Goal: Task Accomplishment & Management: Use online tool/utility

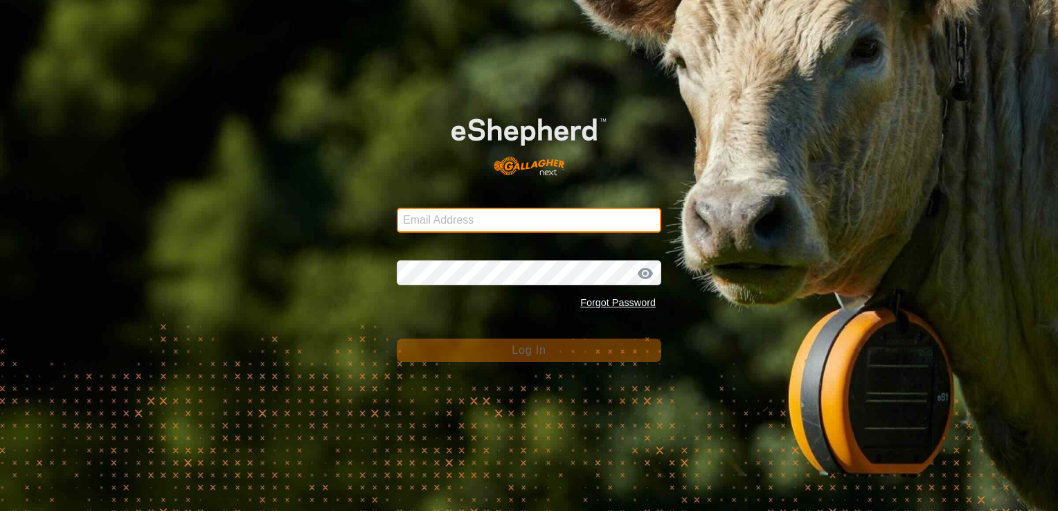
type input "[EMAIL_ADDRESS][DOMAIN_NAME]"
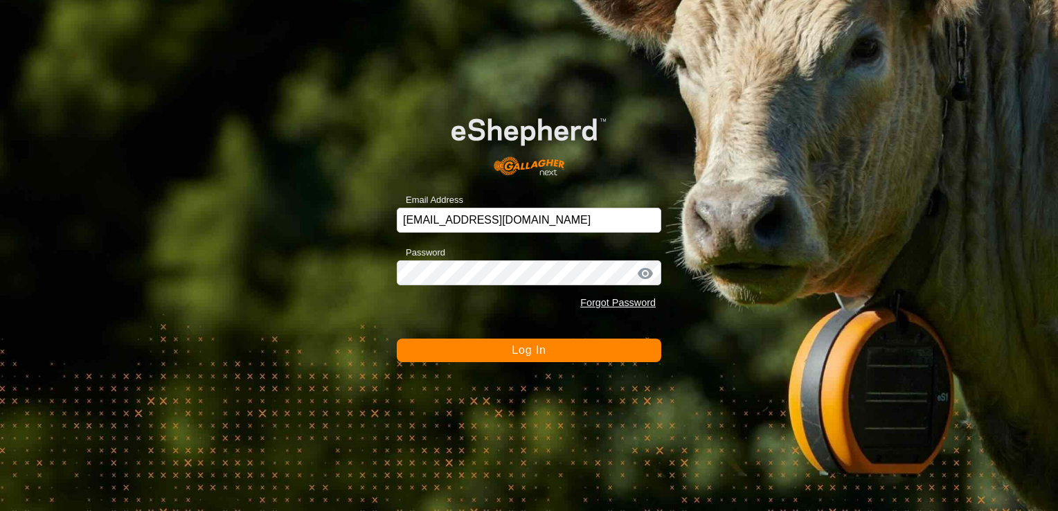
click at [511, 348] on button "Log In" at bounding box center [529, 351] width 264 height 24
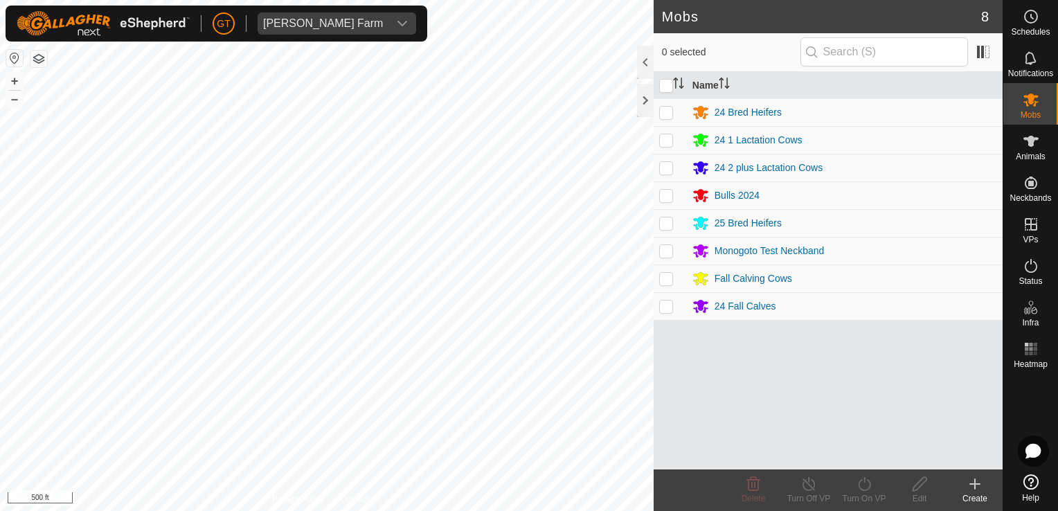
click at [0, 186] on html "[PERSON_NAME] Farm Schedules Notifications Mobs Animals Neckbands VPs Status In…" at bounding box center [529, 255] width 1058 height 511
click at [0, 177] on html "[PERSON_NAME] Farm Schedules Notifications Mobs Animals Neckbands VPs Status In…" at bounding box center [529, 255] width 1058 height 511
click at [0, 213] on html "[PERSON_NAME] Farm Schedules Notifications Mobs Animals Neckbands VPs Status In…" at bounding box center [529, 255] width 1058 height 511
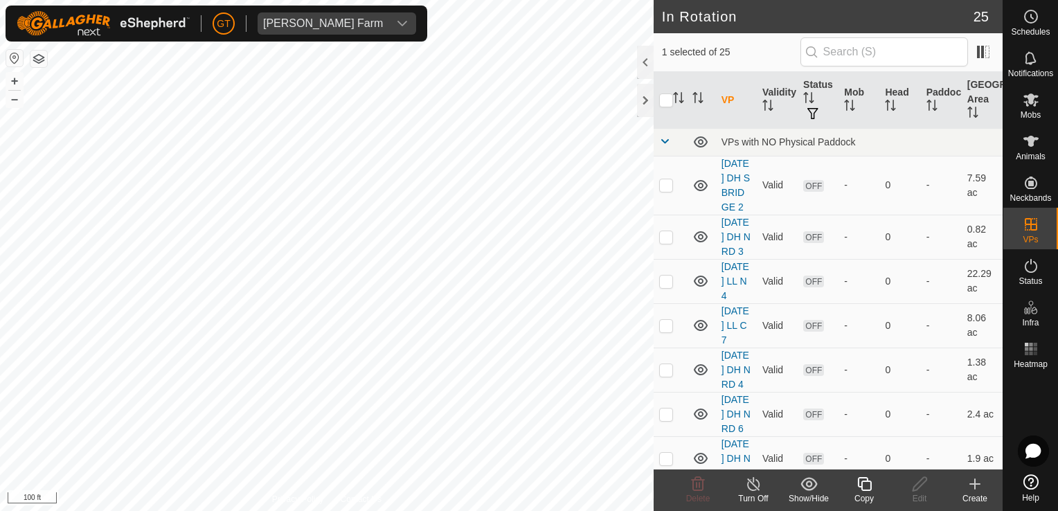
click at [865, 480] on icon at bounding box center [864, 484] width 17 height 17
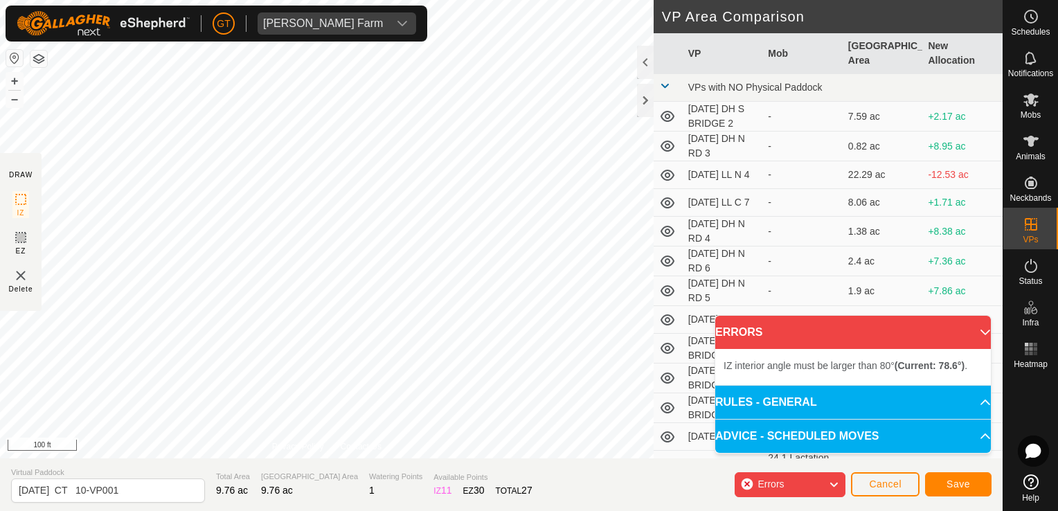
click at [347, 267] on div "IZ interior angle must be larger than 80° (Current: 78.6°) . + – ⇧ i 100 ft" at bounding box center [327, 229] width 654 height 458
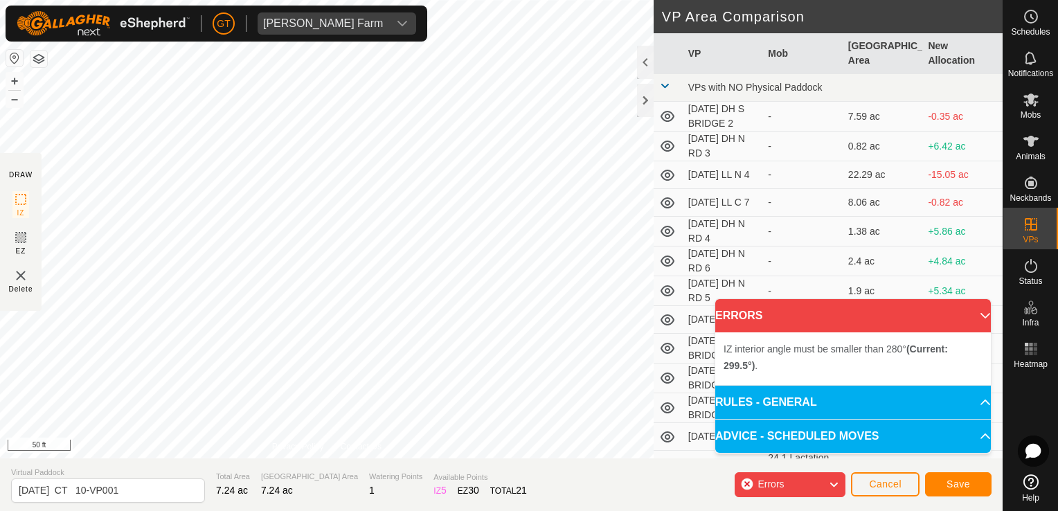
drag, startPoint x: 41, startPoint y: 234, endPoint x: 484, endPoint y: -39, distance: 520.7
click at [484, 0] on html "[PERSON_NAME] Farm Schedules Notifications Mobs Animals Neckbands VPs Status In…" at bounding box center [529, 255] width 1058 height 511
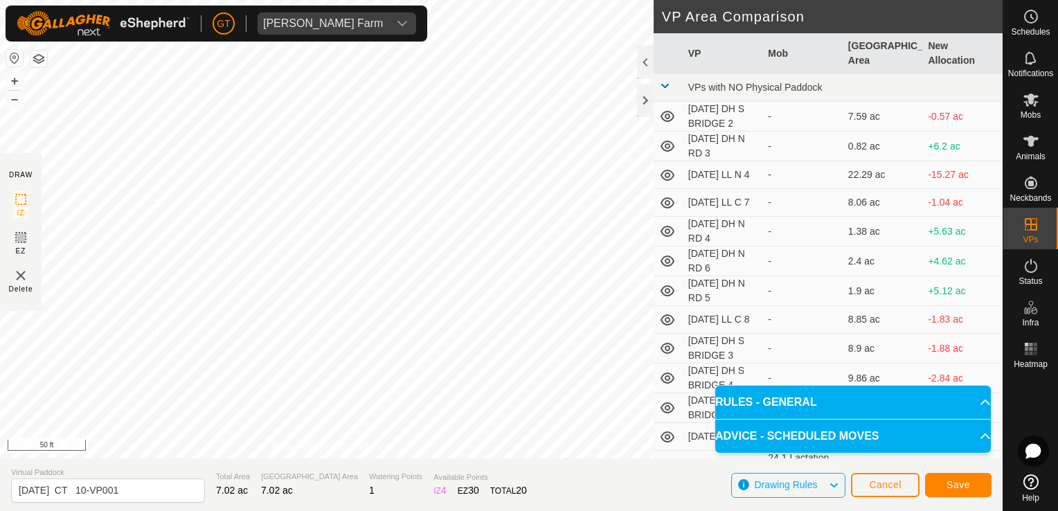
click at [528, 478] on div "DRAW IZ EZ Delete Privacy Policy Contact Us IZ interior angle must be smaller t…" at bounding box center [501, 255] width 1002 height 511
click at [598, 0] on html "[PERSON_NAME] Farm Schedules Notifications Mobs Animals Neckbands VPs Status In…" at bounding box center [529, 255] width 1058 height 511
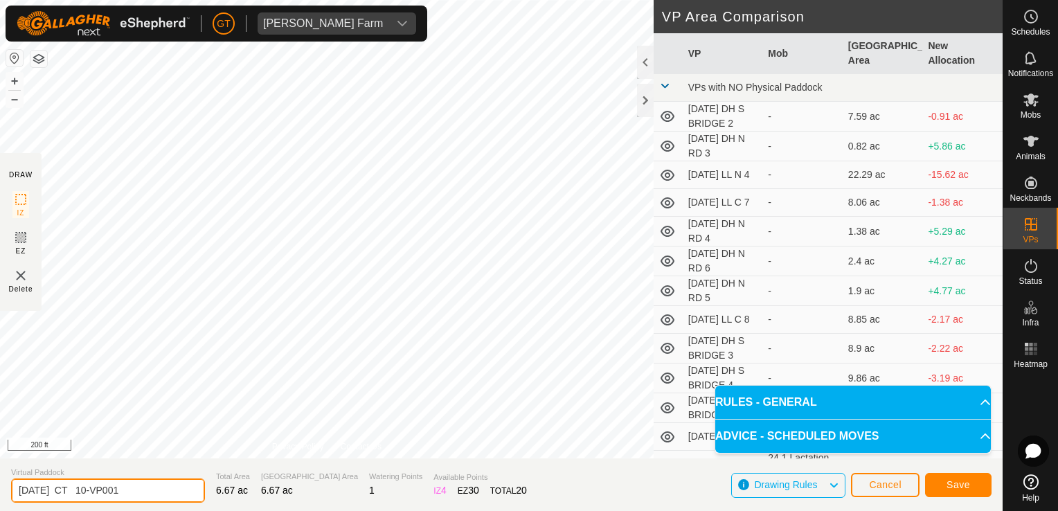
click at [155, 489] on input "[DATE] CT 10-VP001" at bounding box center [108, 490] width 194 height 24
type input "[DATE] CT 11"
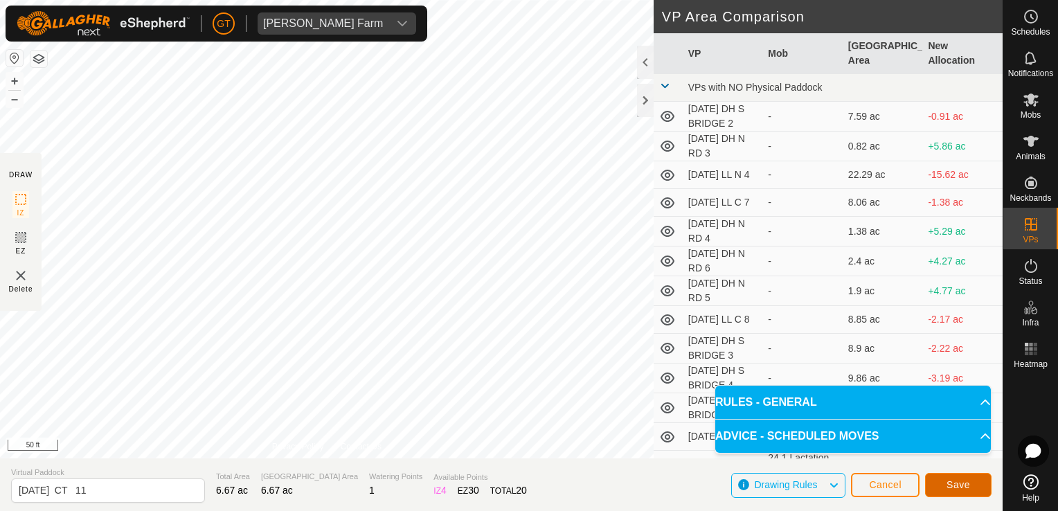
click at [959, 491] on button "Save" at bounding box center [958, 485] width 66 height 24
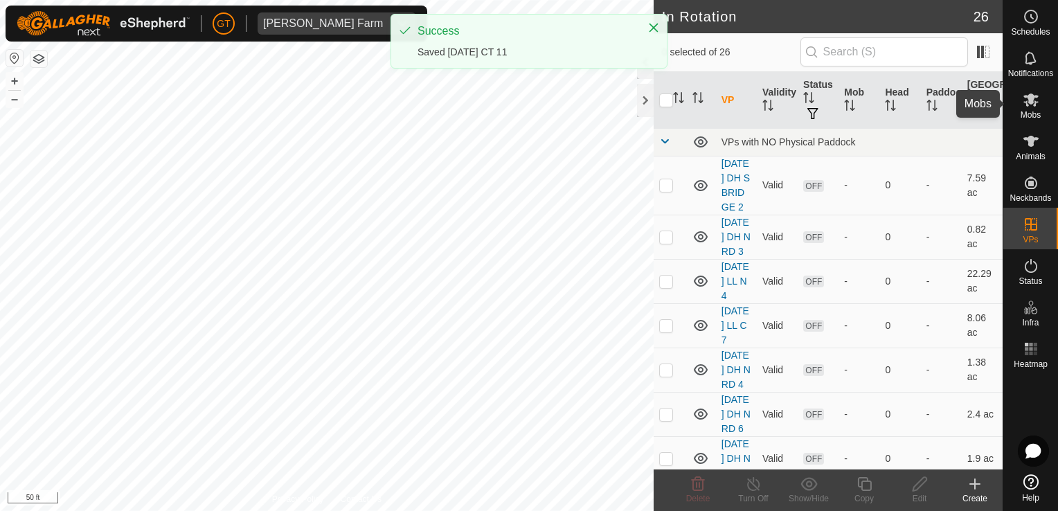
click at [1026, 98] on icon at bounding box center [1031, 99] width 17 height 17
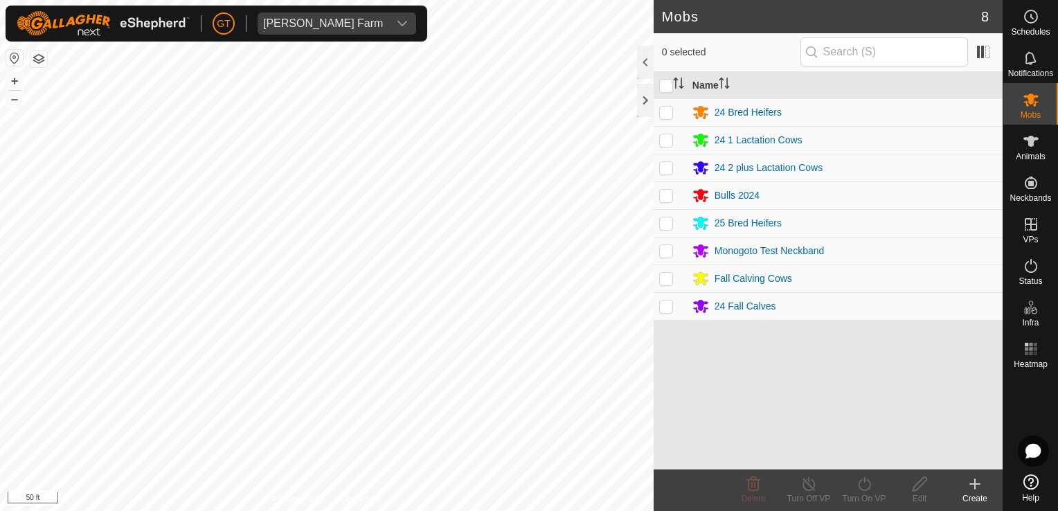
click at [665, 222] on p-checkbox at bounding box center [666, 222] width 14 height 11
checkbox input "true"
click at [863, 487] on icon at bounding box center [864, 484] width 17 height 17
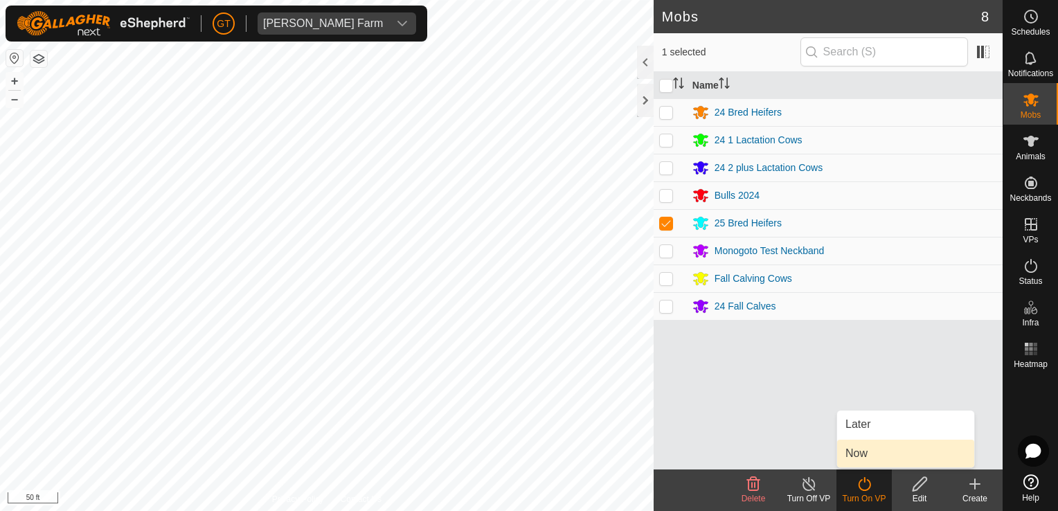
click at [871, 450] on link "Now" at bounding box center [905, 454] width 137 height 28
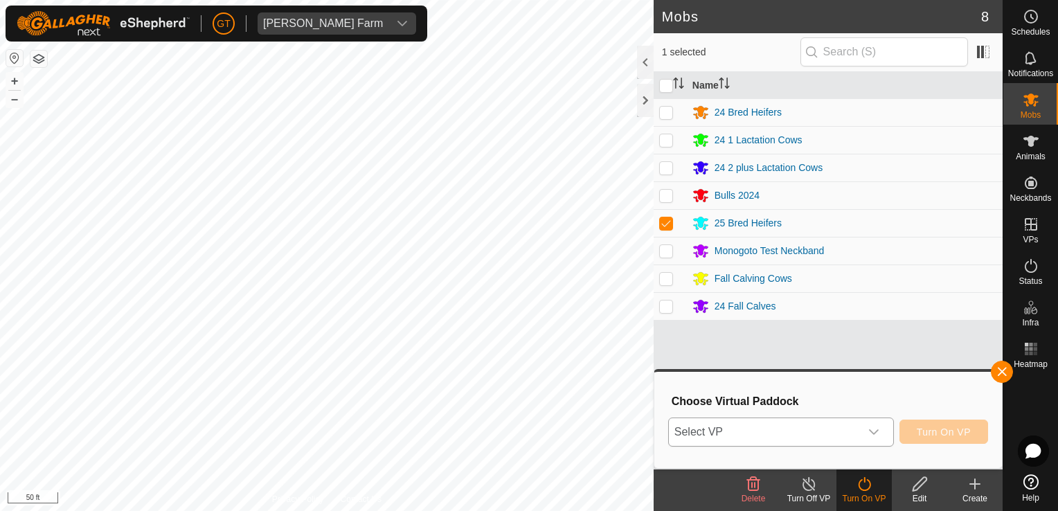
click at [876, 436] on icon "dropdown trigger" at bounding box center [873, 431] width 11 height 11
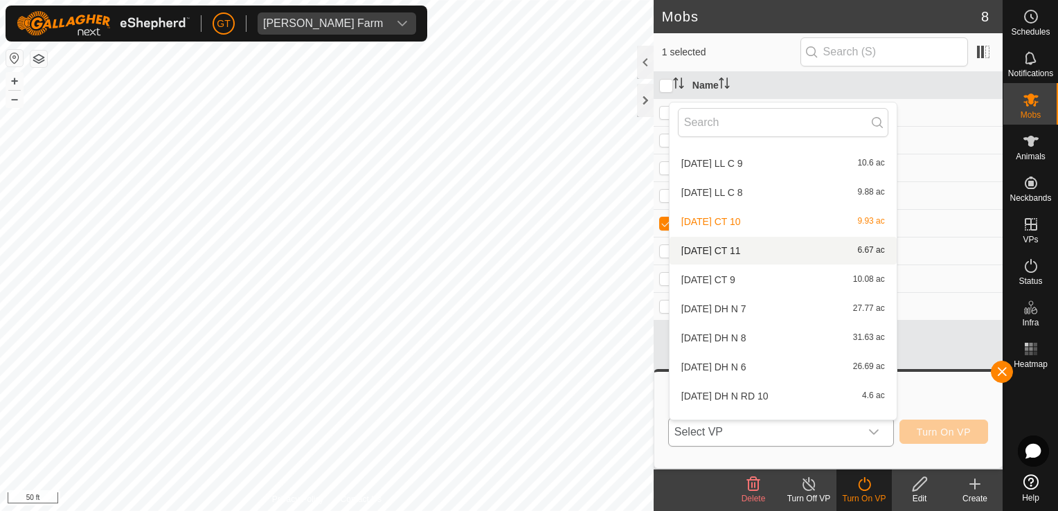
scroll to position [371, 0]
click at [757, 255] on li "[DATE] CT 11 6.67 ac" at bounding box center [782, 254] width 227 height 28
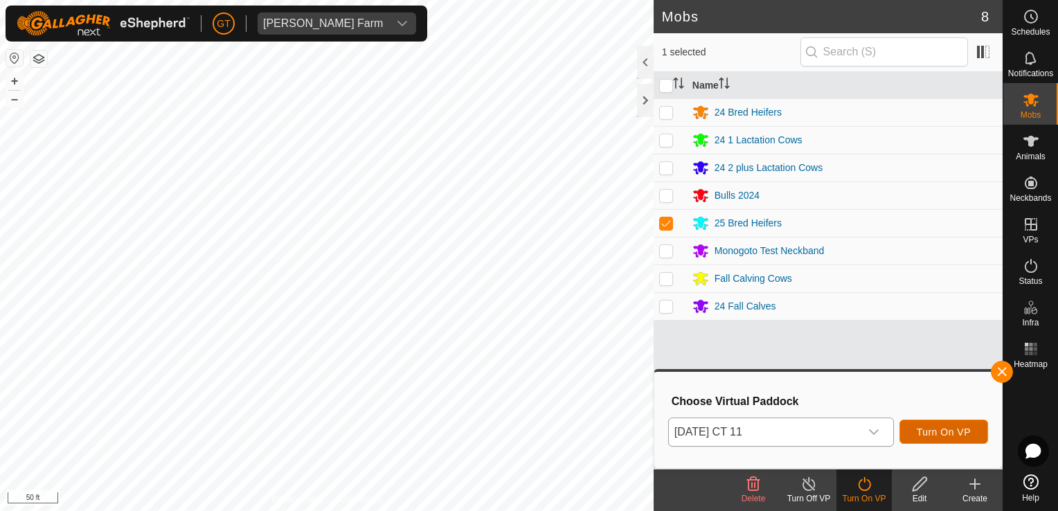
click at [969, 433] on span "Turn On VP" at bounding box center [944, 431] width 54 height 11
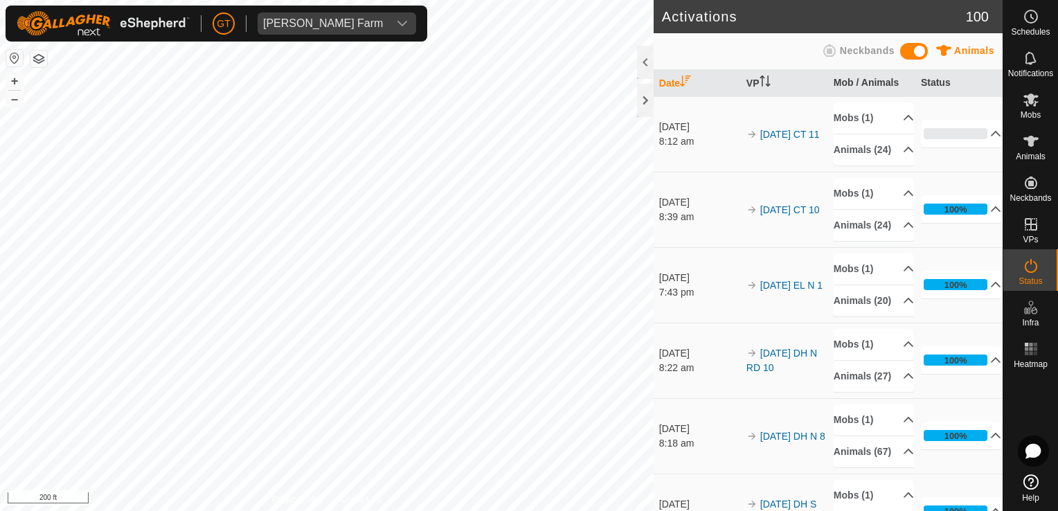
click at [683, 56] on div "Activations 100 Animals Neckbands Date VP Mob / Animals Status [DATE] 8:12 am 2…" at bounding box center [501, 255] width 1002 height 511
click at [442, 0] on html "[PERSON_NAME] Farm Schedules Notifications Mobs Animals Neckbands VPs Status In…" at bounding box center [529, 255] width 1058 height 511
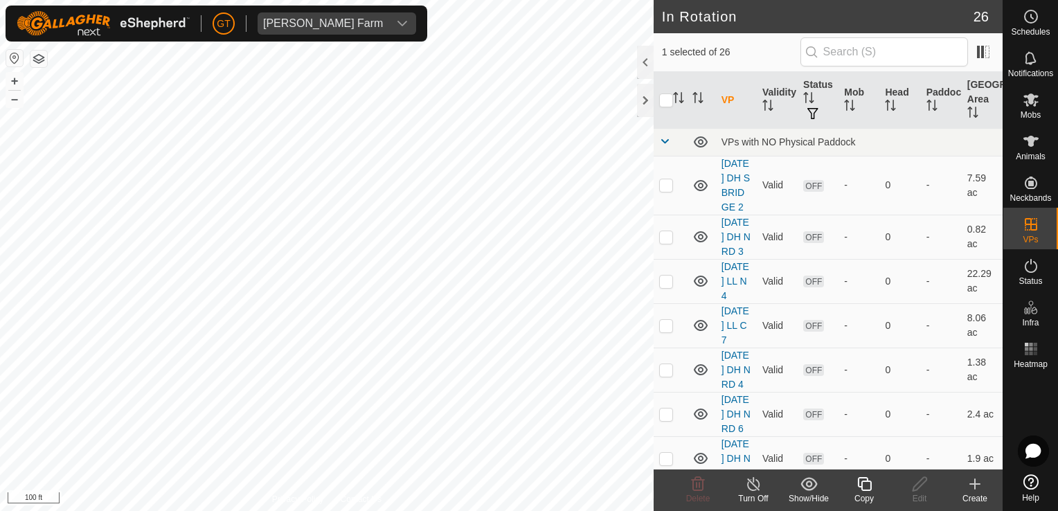
click at [859, 484] on icon at bounding box center [864, 484] width 17 height 17
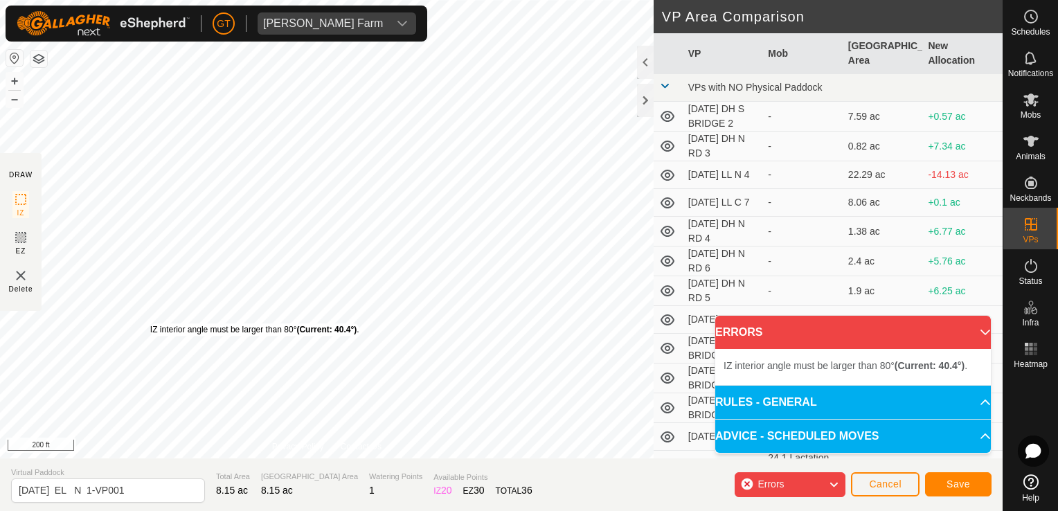
click at [150, 323] on div "IZ interior angle must be larger than 80° (Current: 40.4°) ." at bounding box center [254, 329] width 209 height 12
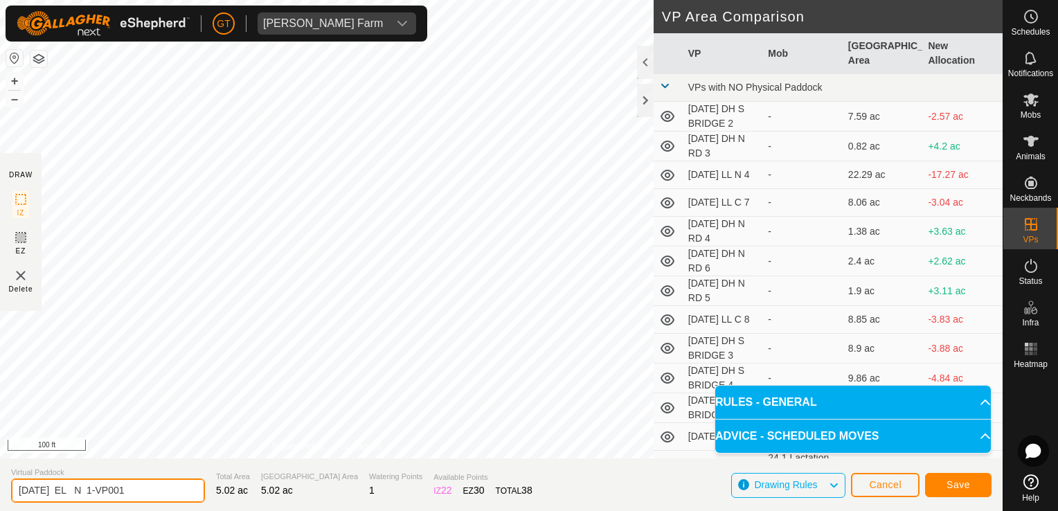
click at [153, 487] on input "[DATE] EL N 1-VP001" at bounding box center [108, 490] width 194 height 24
type input "[DATE] EL N 2"
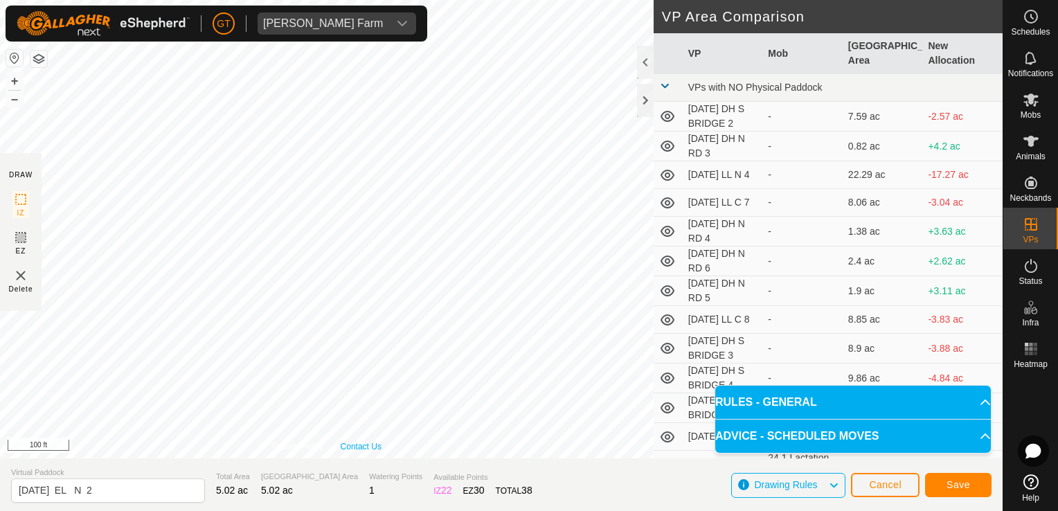
click at [357, 442] on div "Privacy Policy Contact Us IZ interior angle must be larger than 80° (Current: 6…" at bounding box center [327, 229] width 654 height 458
click at [964, 486] on span "Save" at bounding box center [958, 484] width 24 height 11
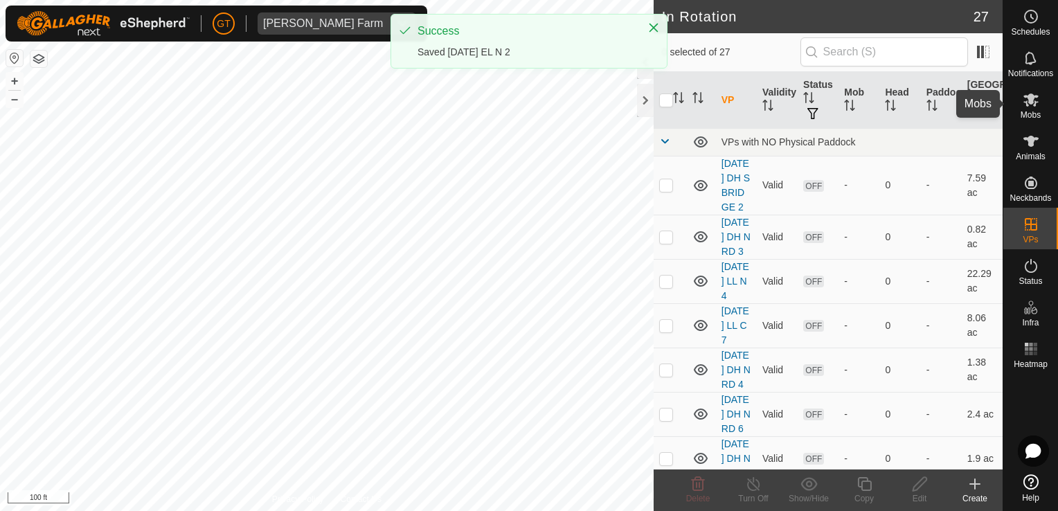
click at [1037, 97] on icon at bounding box center [1031, 99] width 17 height 17
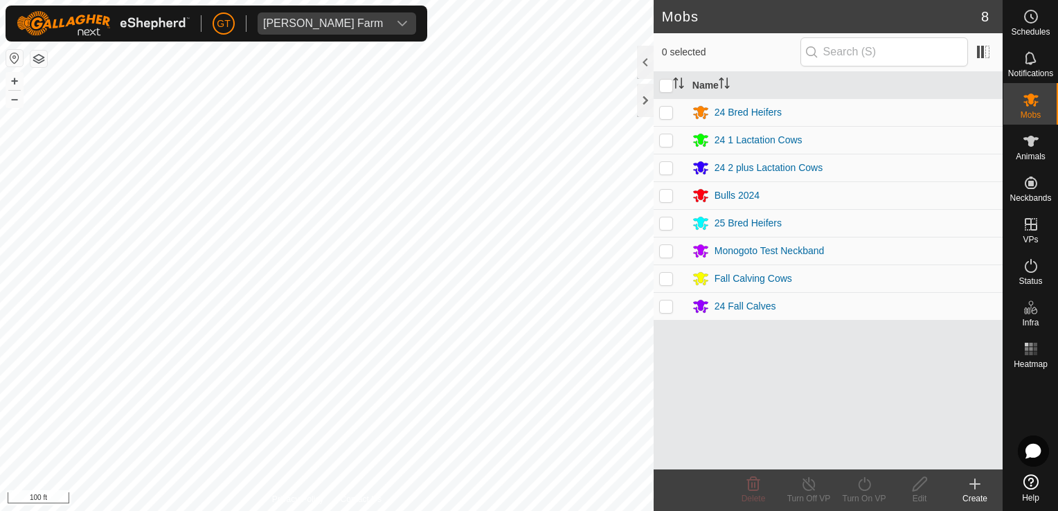
click at [667, 112] on p-checkbox at bounding box center [666, 112] width 14 height 11
checkbox input "true"
click at [857, 487] on icon at bounding box center [864, 484] width 17 height 17
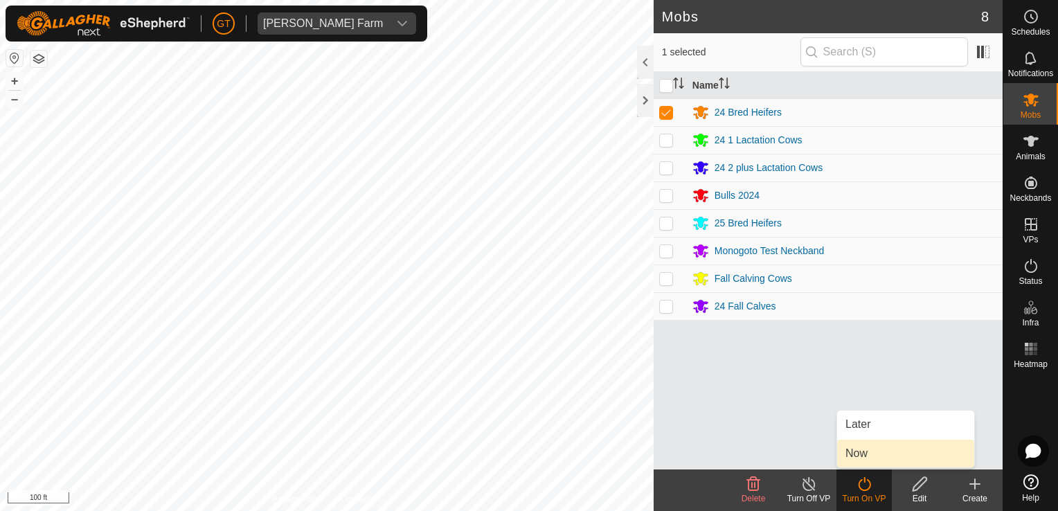
click at [870, 455] on link "Now" at bounding box center [905, 454] width 137 height 28
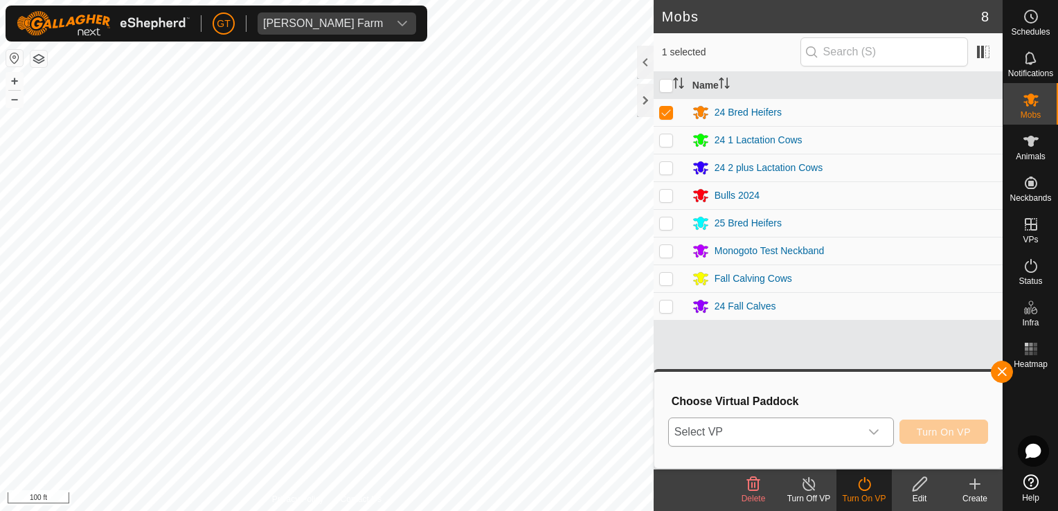
click at [879, 431] on icon "dropdown trigger" at bounding box center [874, 432] width 10 height 6
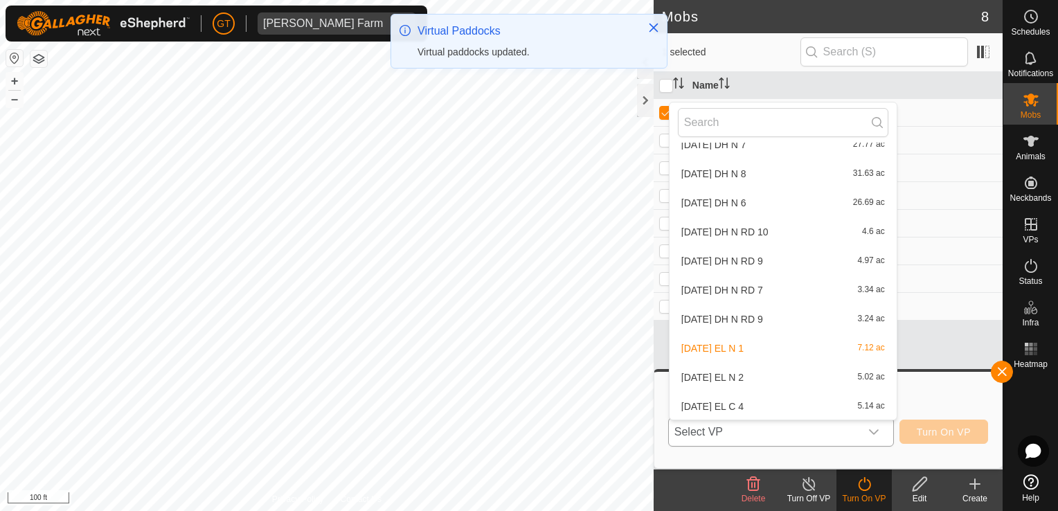
scroll to position [539, 0]
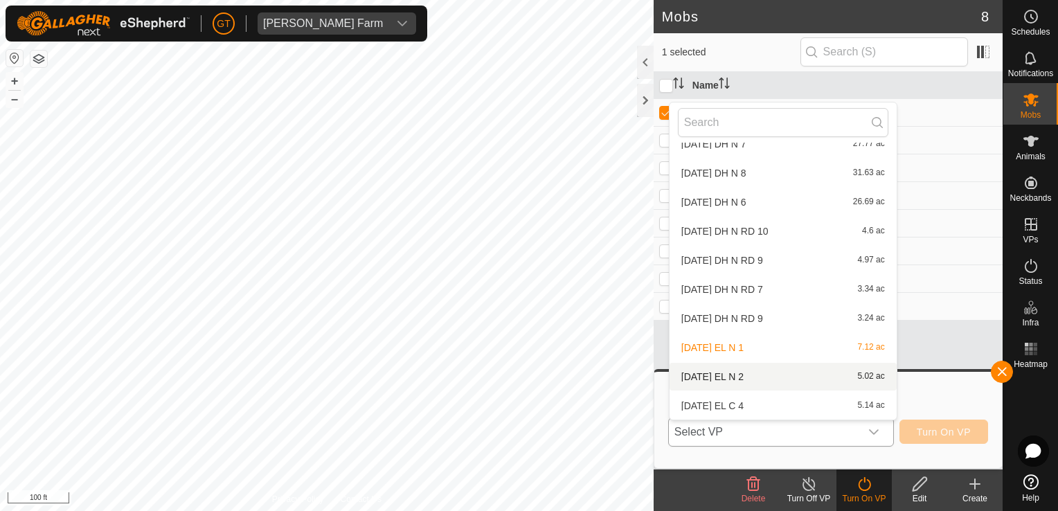
click at [818, 375] on li "[DATE] EL N 2 5.02 ac" at bounding box center [782, 377] width 227 height 28
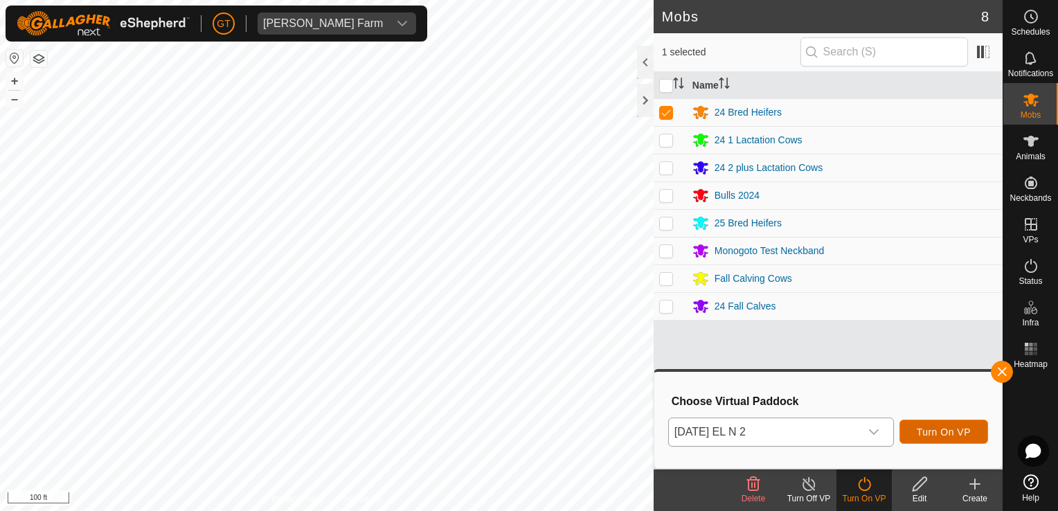
click at [930, 435] on span "Turn On VP" at bounding box center [944, 431] width 54 height 11
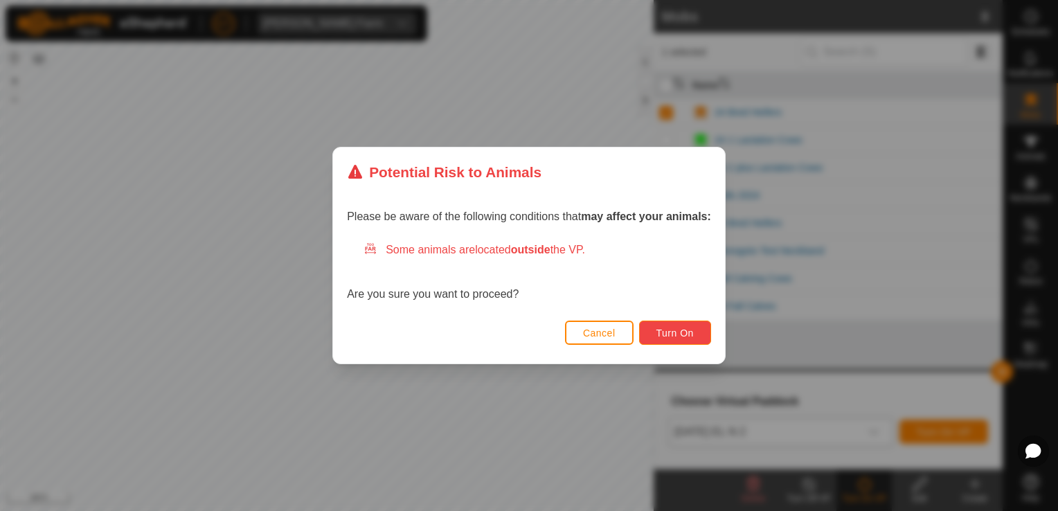
click at [681, 336] on span "Turn On" at bounding box center [674, 332] width 37 height 11
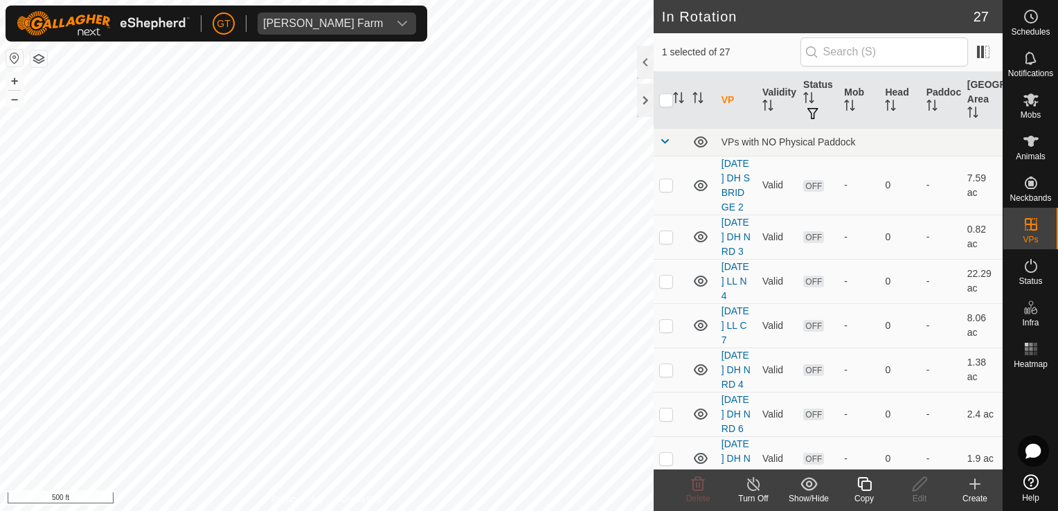
checkbox input "false"
click at [701, 478] on icon at bounding box center [698, 484] width 17 height 17
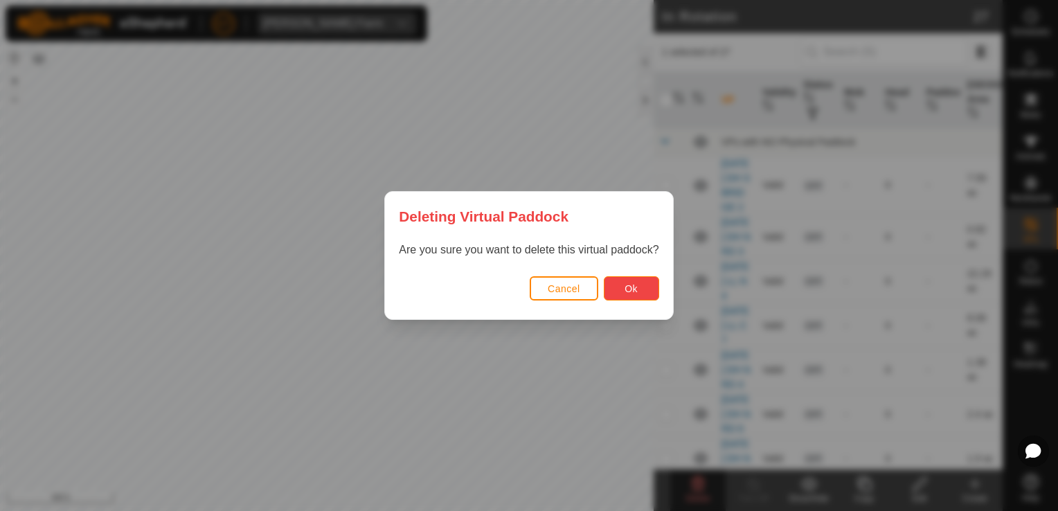
click at [641, 291] on button "Ok" at bounding box center [631, 288] width 55 height 24
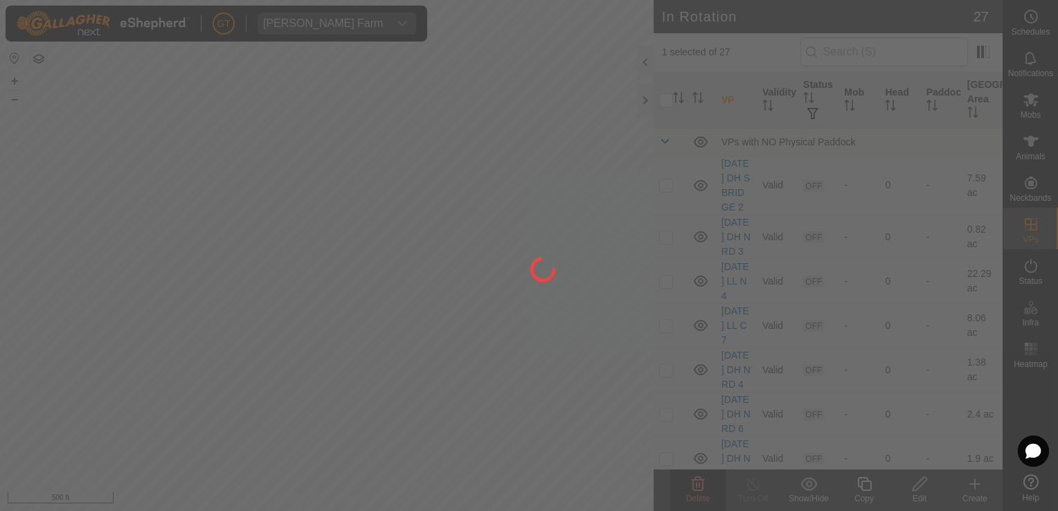
checkbox input "false"
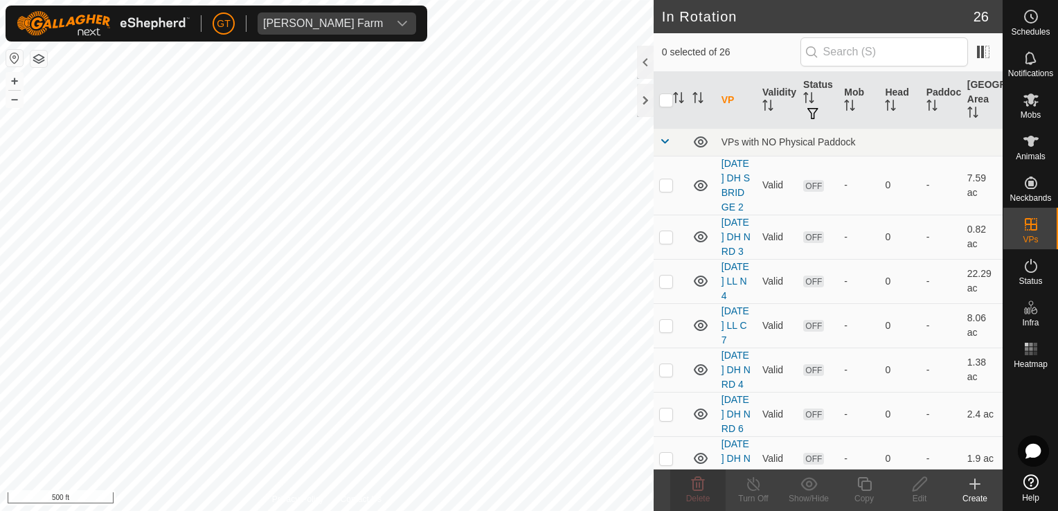
checkbox input "true"
click at [368, 510] on html "[PERSON_NAME] Farm Schedules Notifications Mobs Animals Neckbands VPs Status In…" at bounding box center [529, 255] width 1058 height 511
click at [712, 510] on html "[PERSON_NAME] Farm Schedules Notifications Mobs Animals Neckbands VPs Status In…" at bounding box center [529, 255] width 1058 height 511
checkbox input "true"
checkbox input "false"
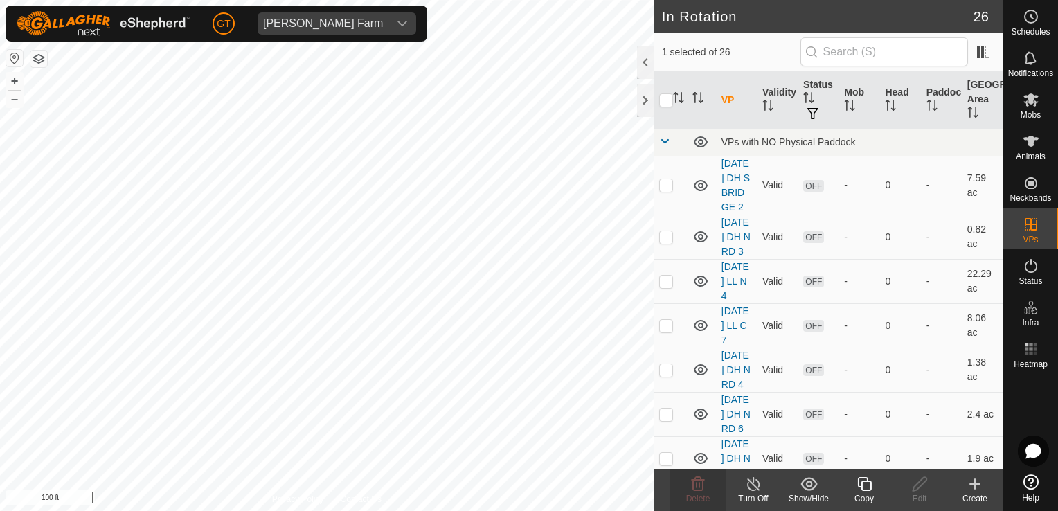
click at [870, 486] on icon at bounding box center [864, 484] width 17 height 17
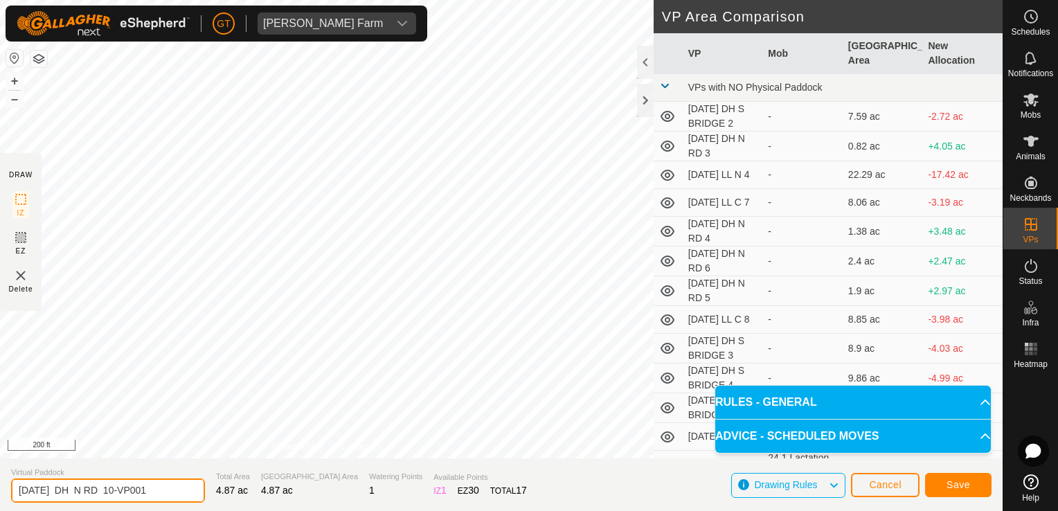
click at [168, 486] on input "[DATE] DH N RD 10-VP001" at bounding box center [108, 490] width 194 height 24
type input "[DATE] DH N RD 11"
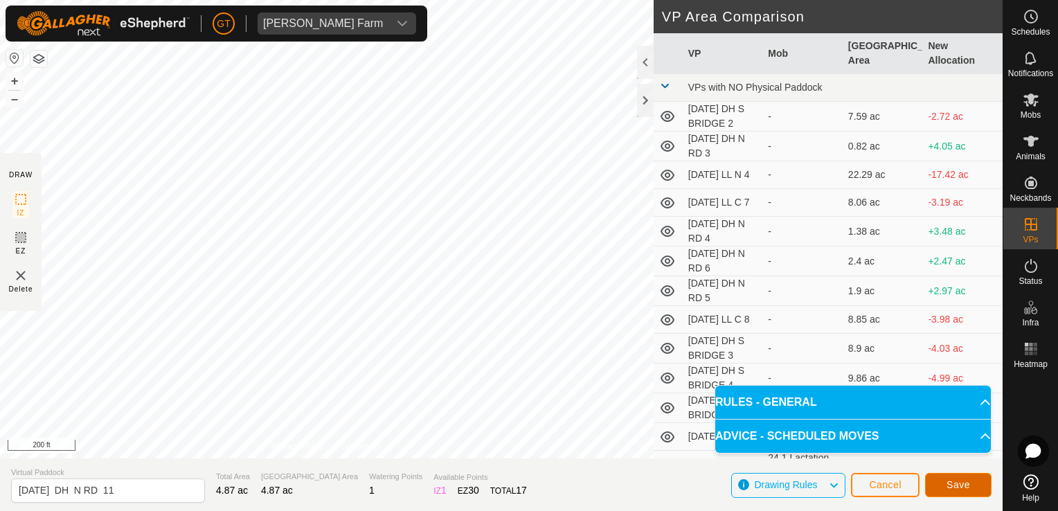
click at [965, 491] on button "Save" at bounding box center [958, 485] width 66 height 24
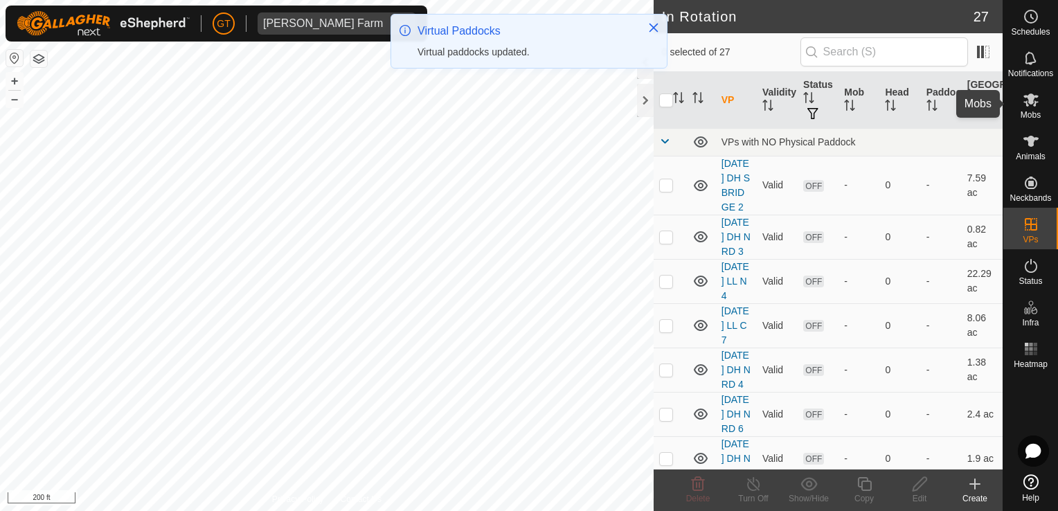
click at [1027, 93] on icon at bounding box center [1031, 99] width 17 height 17
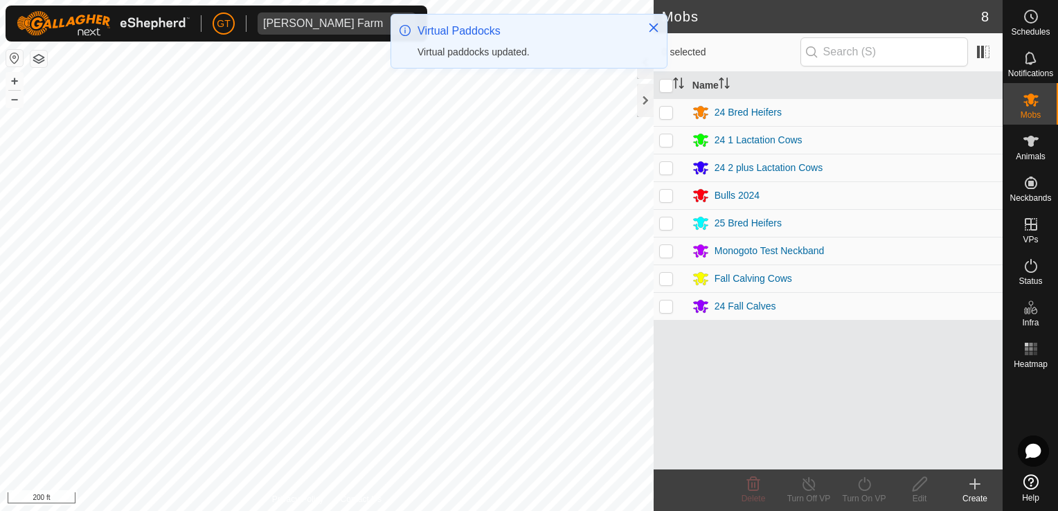
click at [667, 273] on p-checkbox at bounding box center [666, 278] width 14 height 11
checkbox input "true"
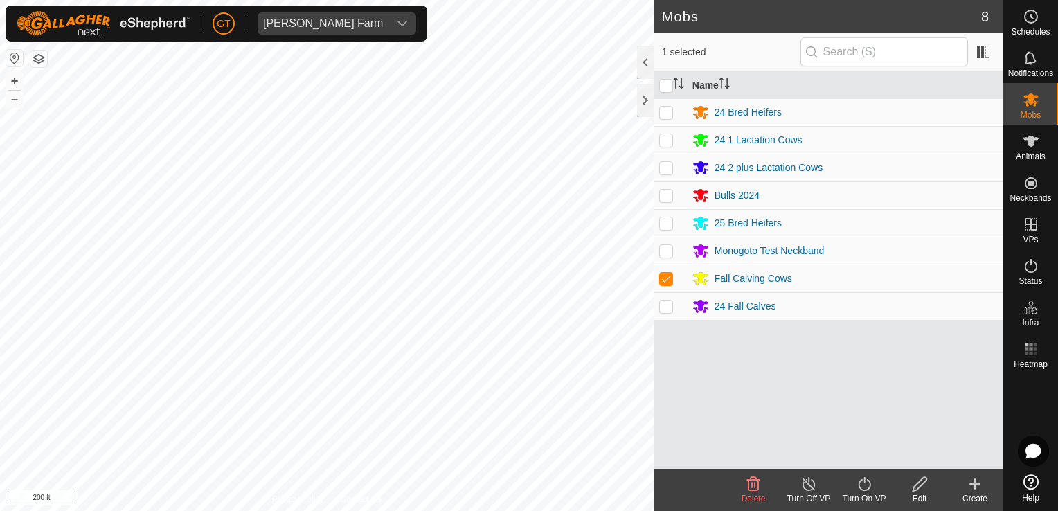
click at [861, 482] on icon at bounding box center [864, 484] width 17 height 17
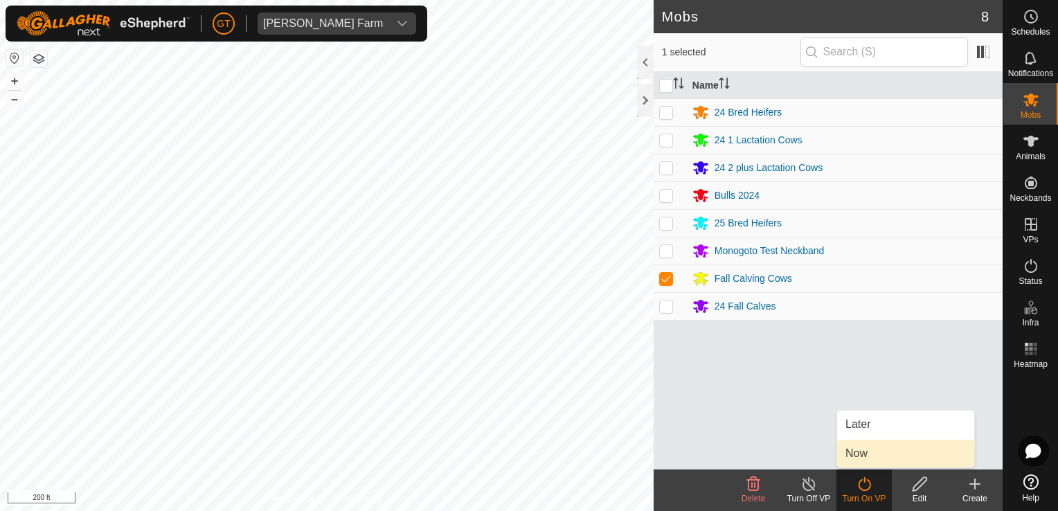
click at [857, 460] on link "Now" at bounding box center [905, 454] width 137 height 28
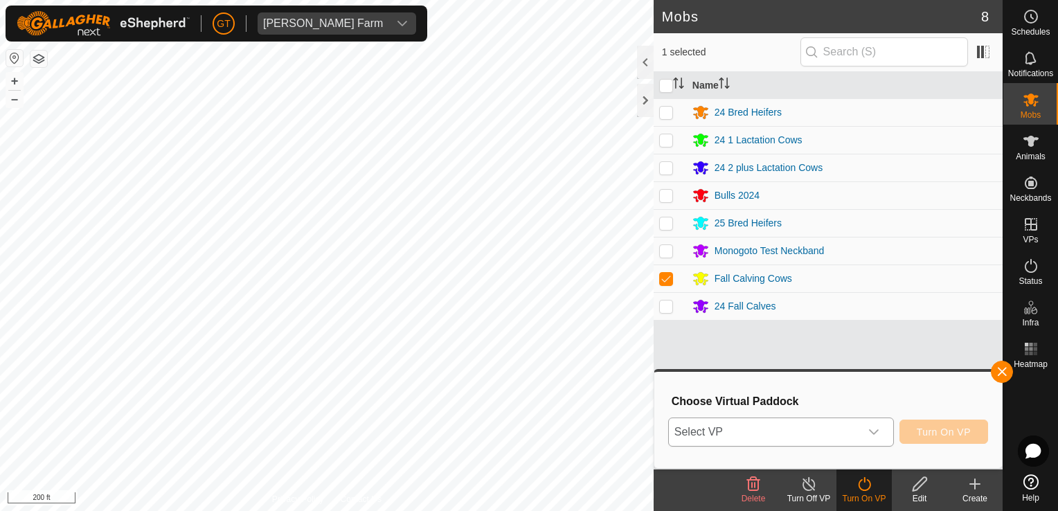
click at [878, 429] on icon "dropdown trigger" at bounding box center [873, 431] width 11 height 11
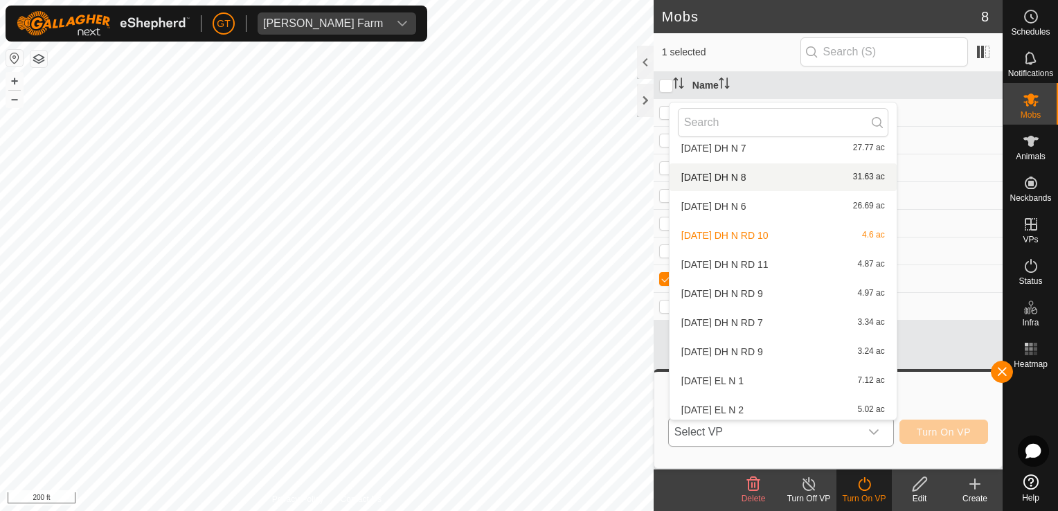
scroll to position [539, 0]
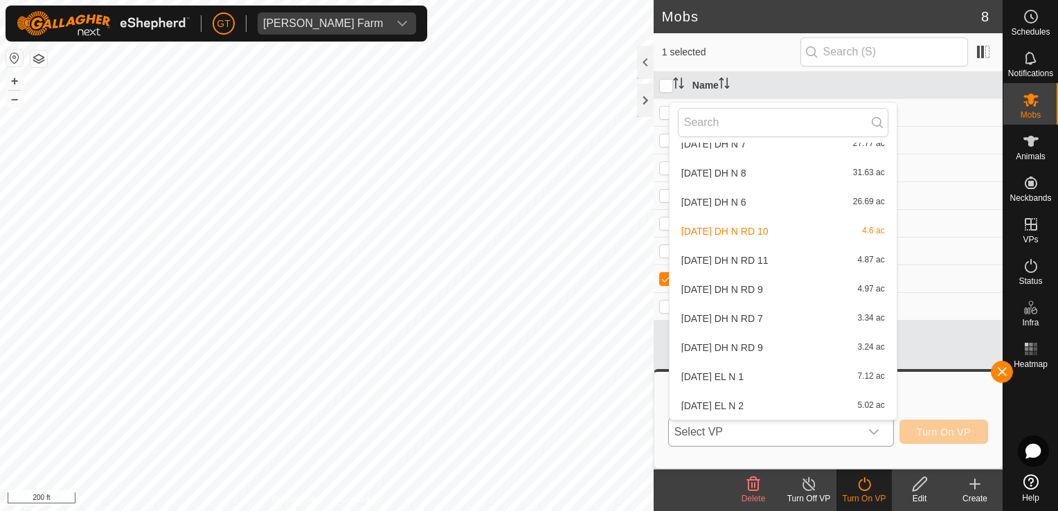
click at [794, 256] on li "[DATE] DH N RD 11 4.87 ac" at bounding box center [782, 260] width 227 height 28
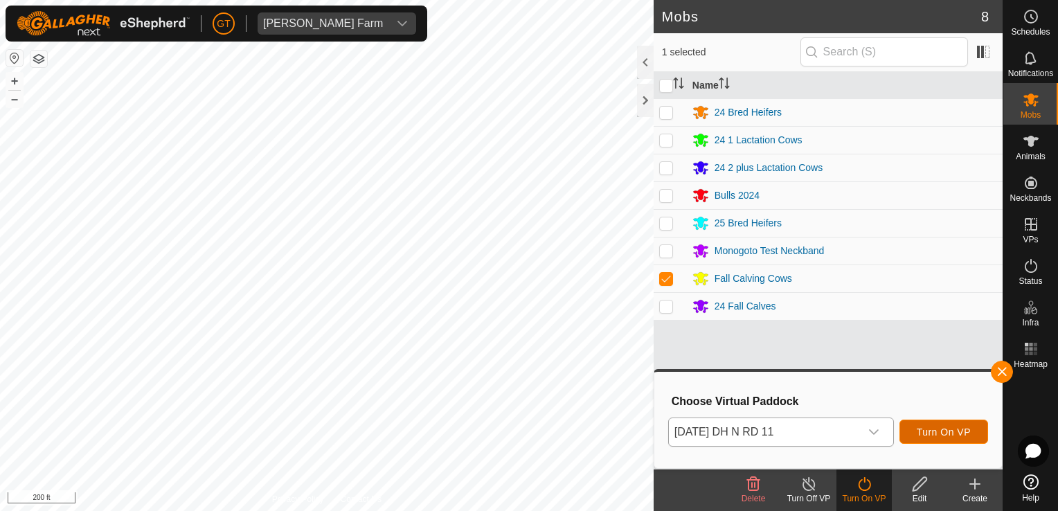
click at [939, 422] on button "Turn On VP" at bounding box center [943, 432] width 89 height 24
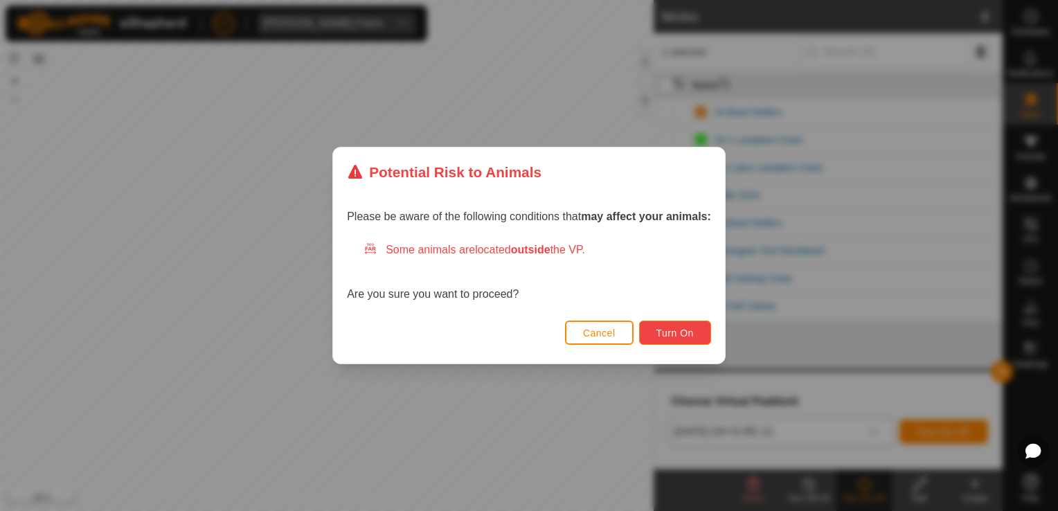
click at [681, 336] on span "Turn On" at bounding box center [674, 332] width 37 height 11
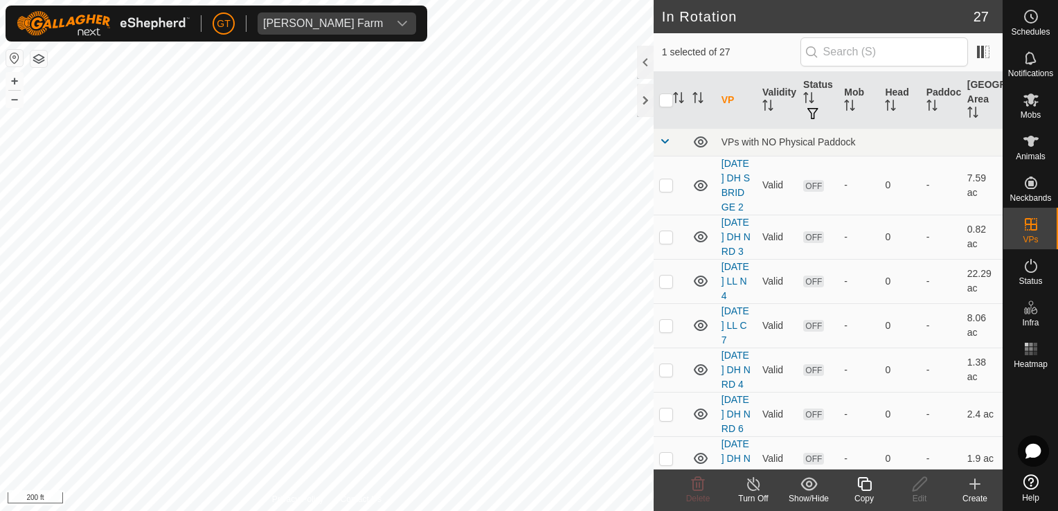
click at [870, 484] on icon at bounding box center [864, 484] width 14 height 14
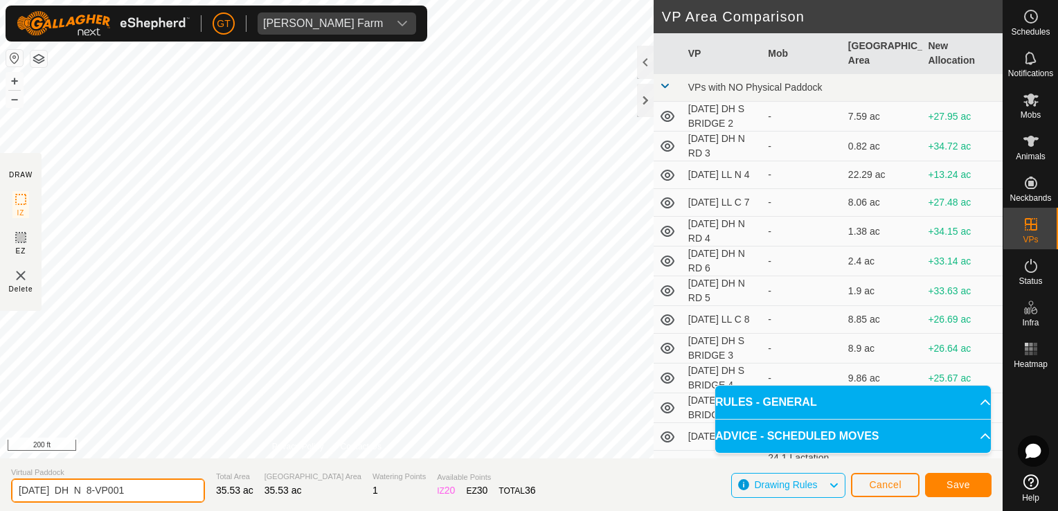
click at [163, 494] on input "[DATE] DH N 8-VP001" at bounding box center [108, 490] width 194 height 24
type input "[DATE] DH N 9"
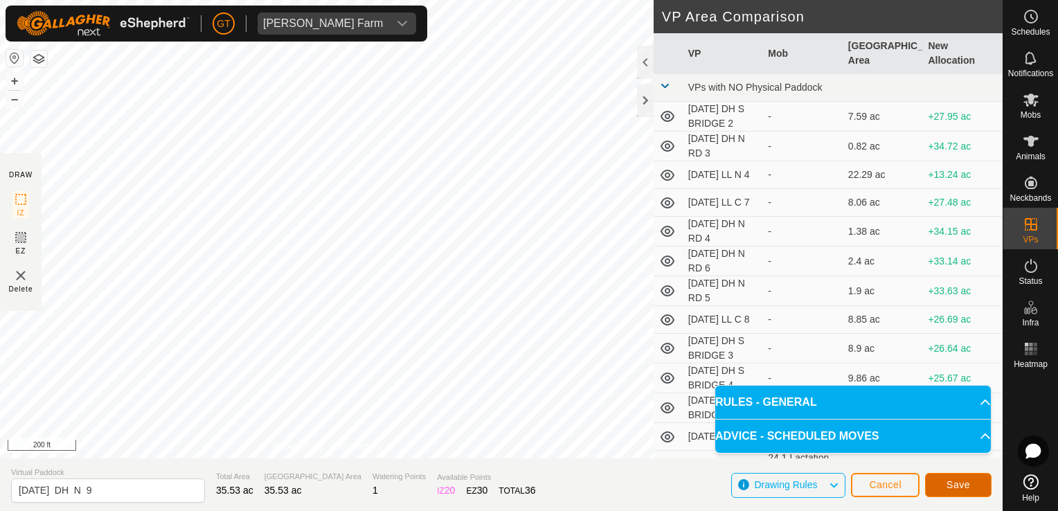
click at [948, 487] on span "Save" at bounding box center [958, 484] width 24 height 11
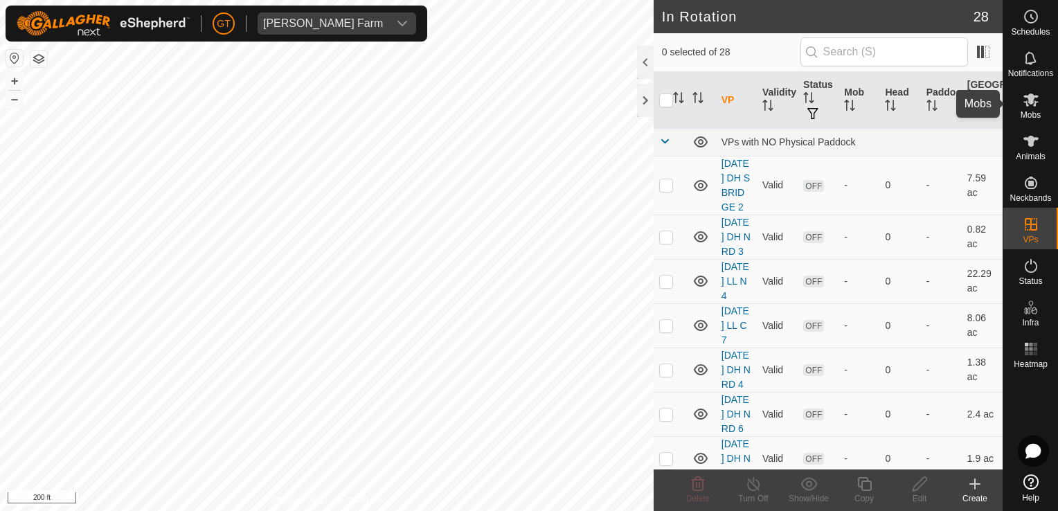
click at [1028, 102] on icon at bounding box center [1030, 99] width 15 height 13
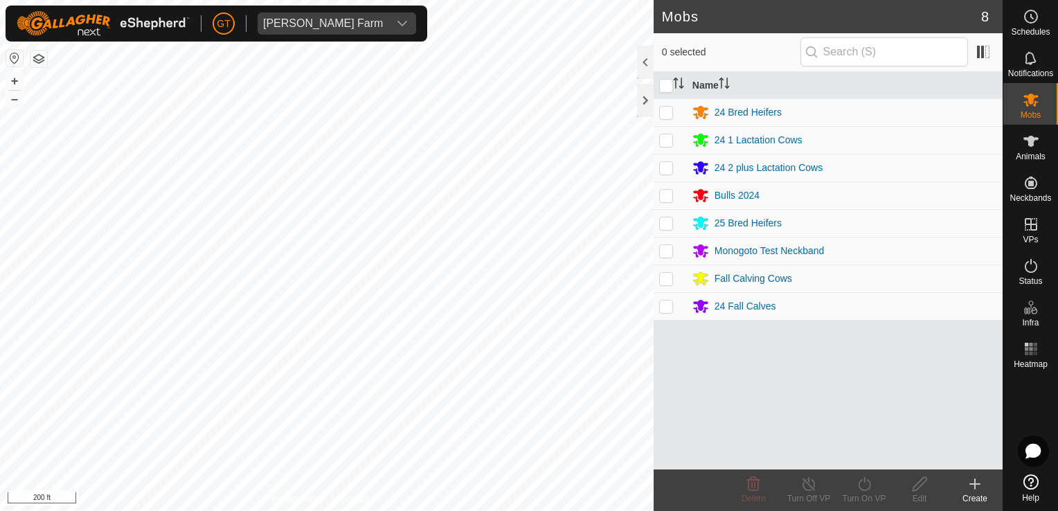
click at [664, 165] on p-checkbox at bounding box center [666, 167] width 14 height 11
checkbox input "true"
click at [859, 484] on icon at bounding box center [864, 484] width 17 height 17
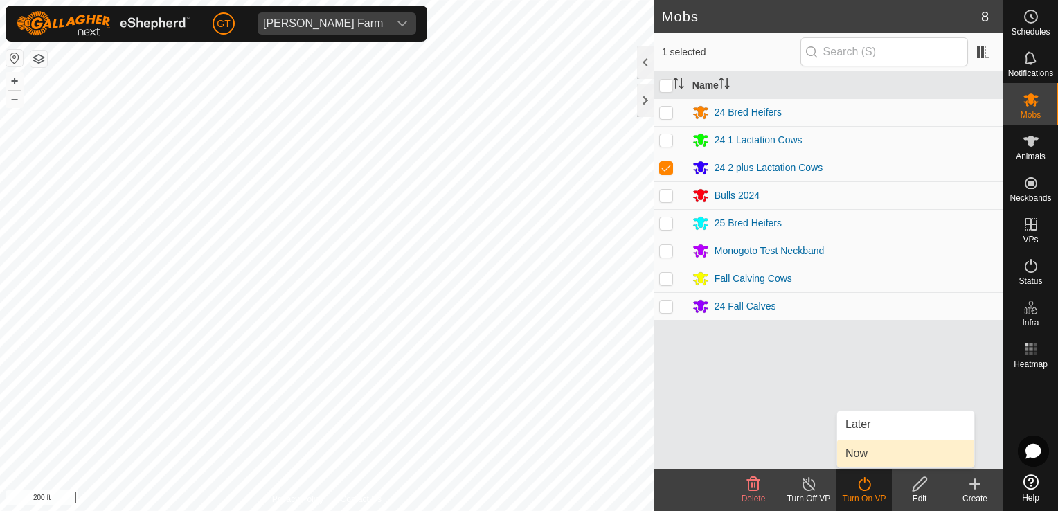
click at [857, 452] on link "Now" at bounding box center [905, 454] width 137 height 28
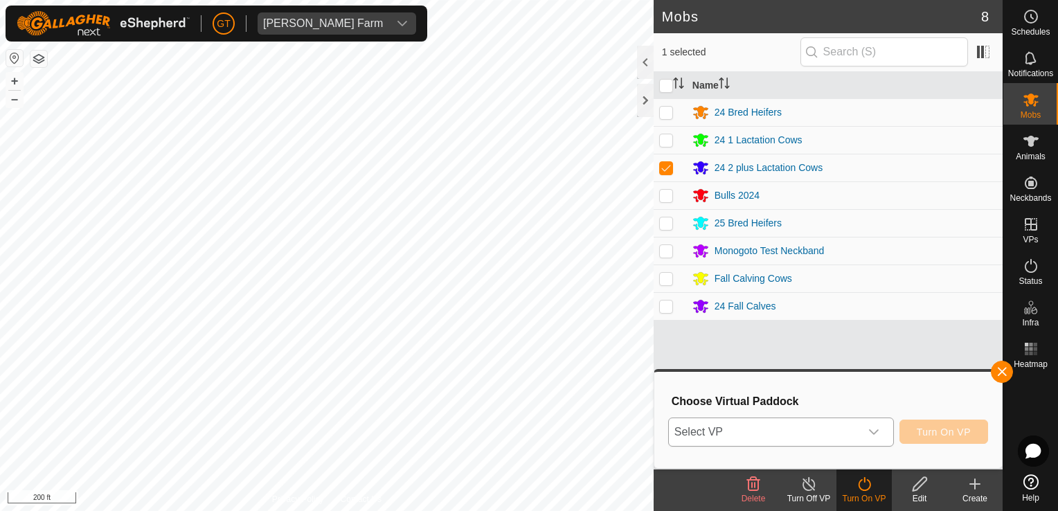
click at [874, 426] on icon "dropdown trigger" at bounding box center [873, 431] width 11 height 11
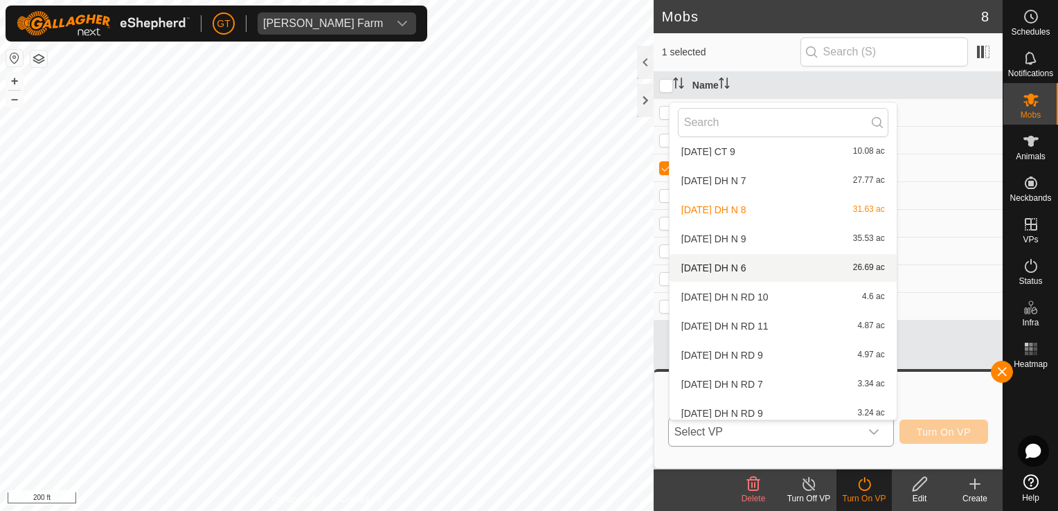
scroll to position [568, 0]
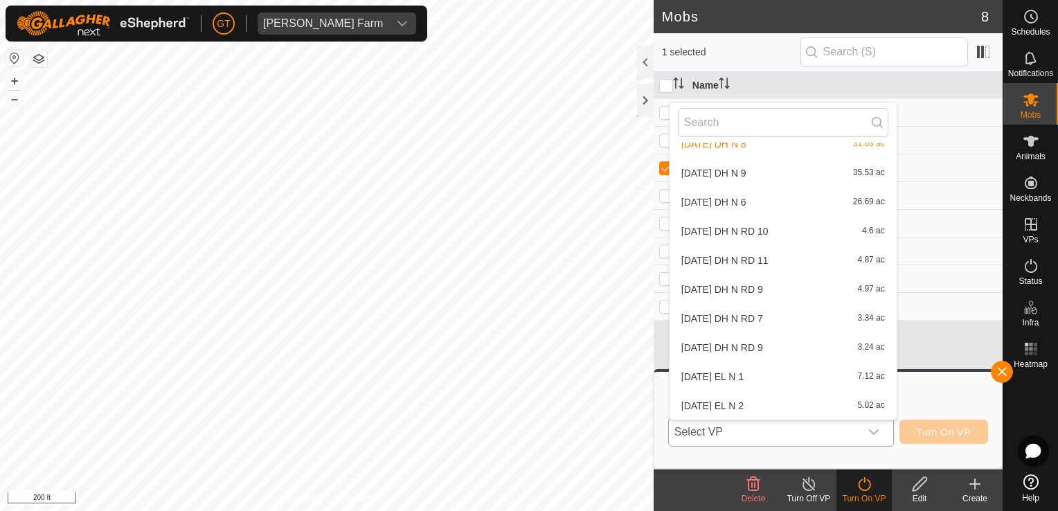
click at [798, 177] on li "[DATE] DH N 9 35.53 ac" at bounding box center [782, 173] width 227 height 28
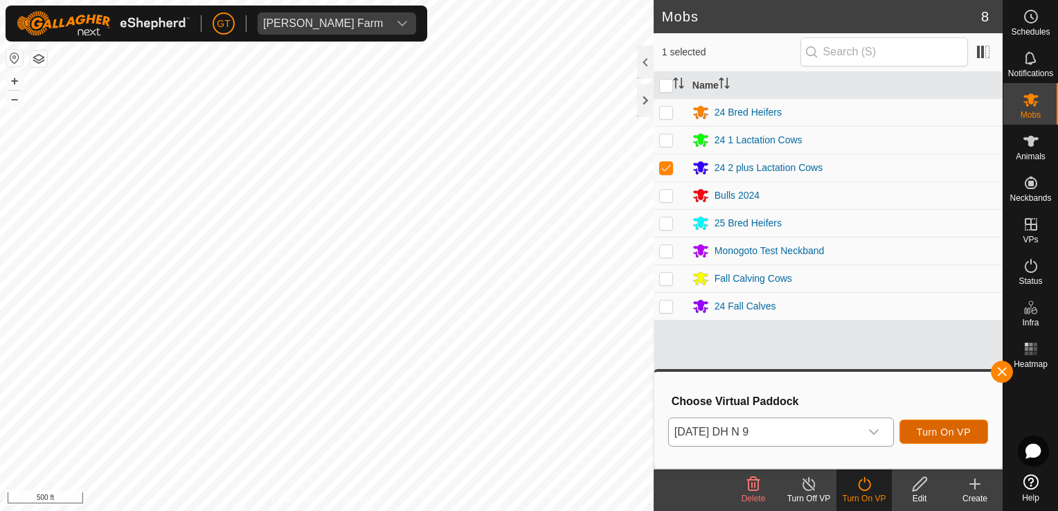
click at [961, 436] on span "Turn On VP" at bounding box center [944, 431] width 54 height 11
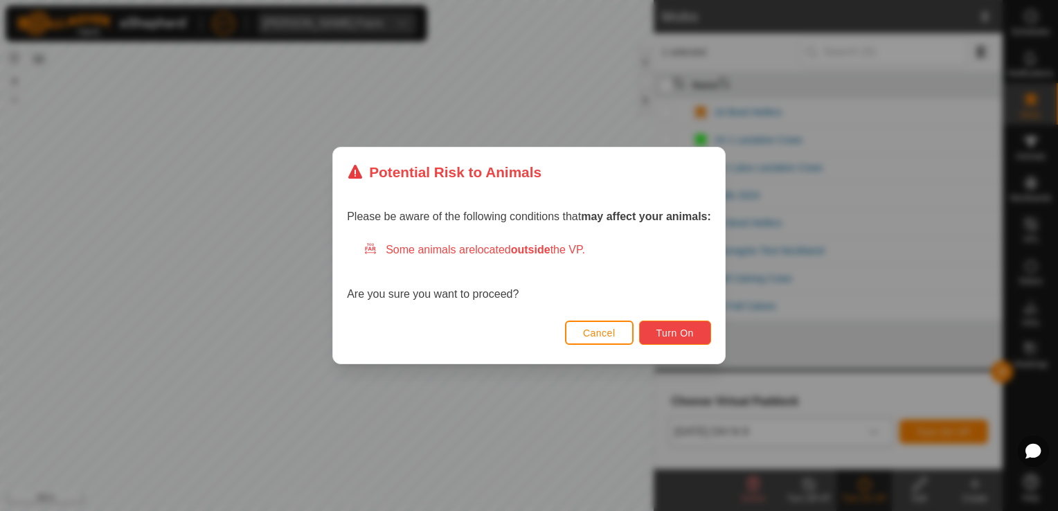
click at [671, 326] on button "Turn On" at bounding box center [675, 333] width 72 height 24
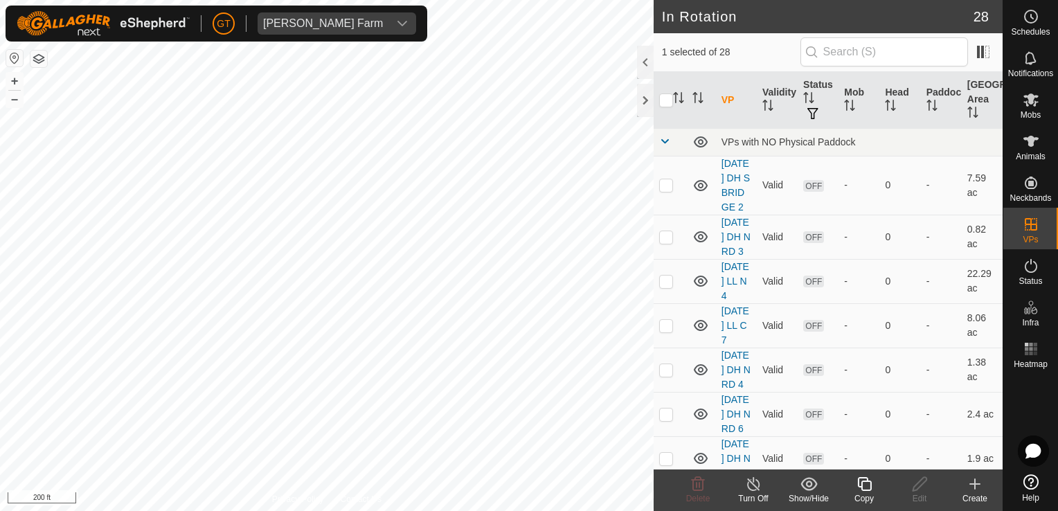
click at [864, 485] on icon at bounding box center [864, 484] width 17 height 17
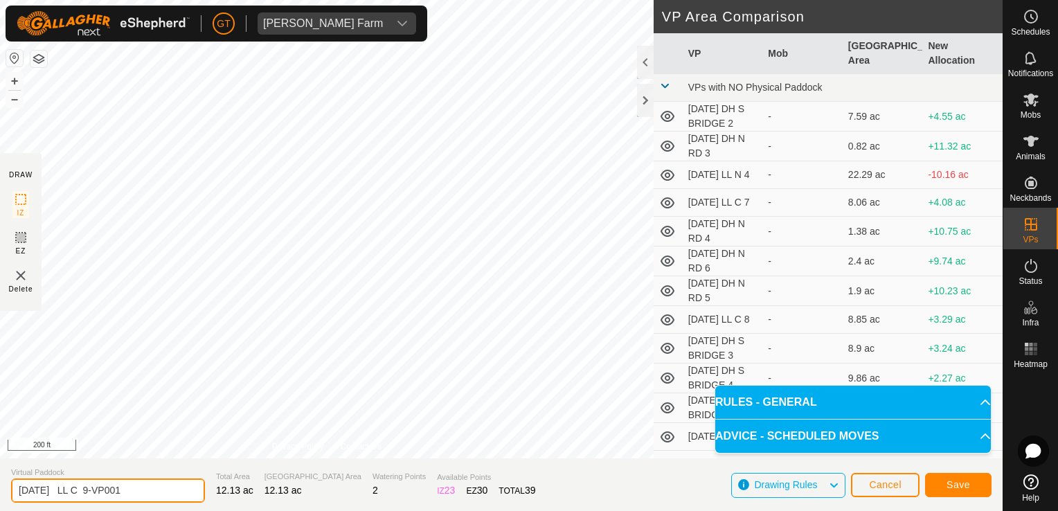
click at [165, 489] on input "[DATE] LL C 9-VP001" at bounding box center [108, 490] width 194 height 24
type input "[DATE] LL C 9-VP002"
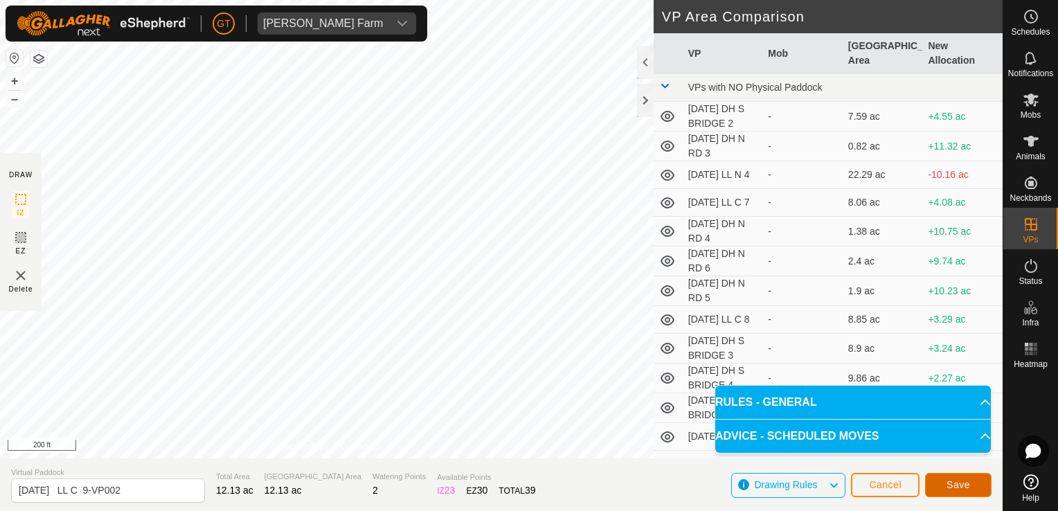
click at [943, 483] on button "Save" at bounding box center [958, 485] width 66 height 24
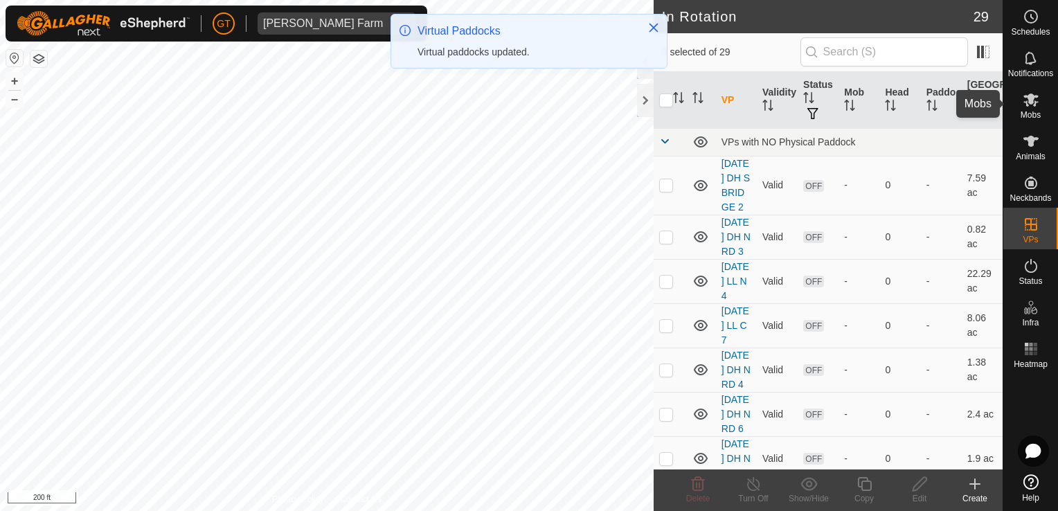
click at [1034, 93] on icon at bounding box center [1031, 99] width 17 height 17
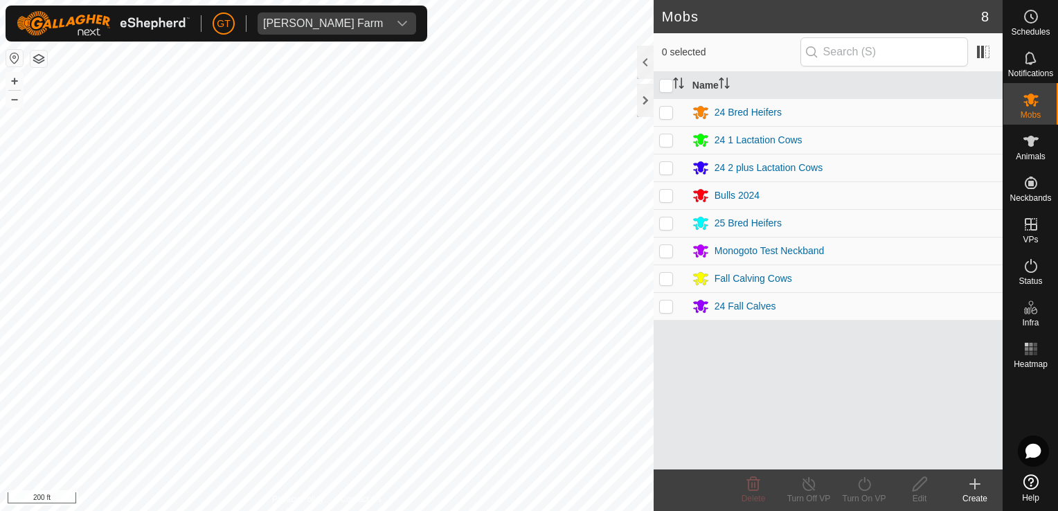
click at [667, 138] on p-checkbox at bounding box center [666, 139] width 14 height 11
checkbox input "true"
click at [865, 480] on icon at bounding box center [864, 484] width 17 height 17
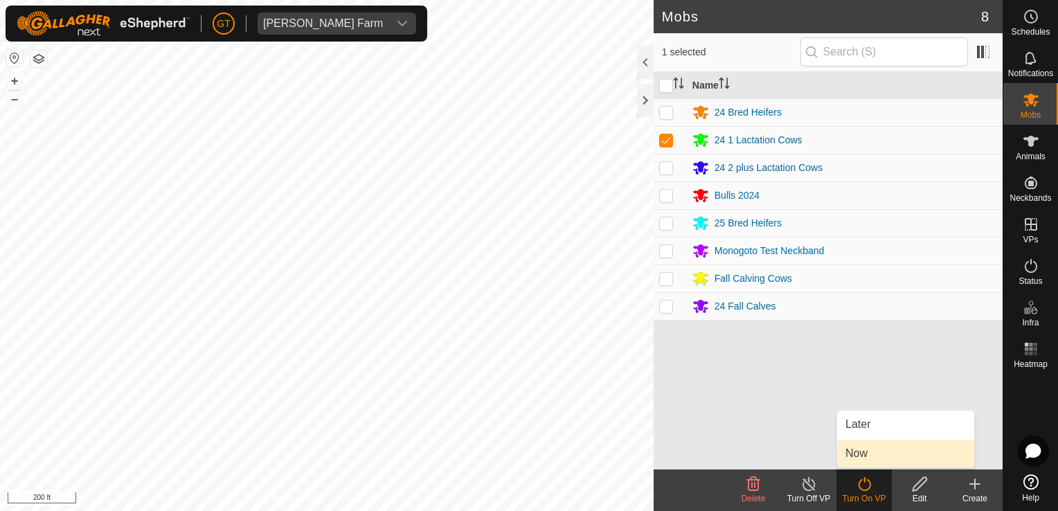
click at [857, 450] on link "Now" at bounding box center [905, 454] width 137 height 28
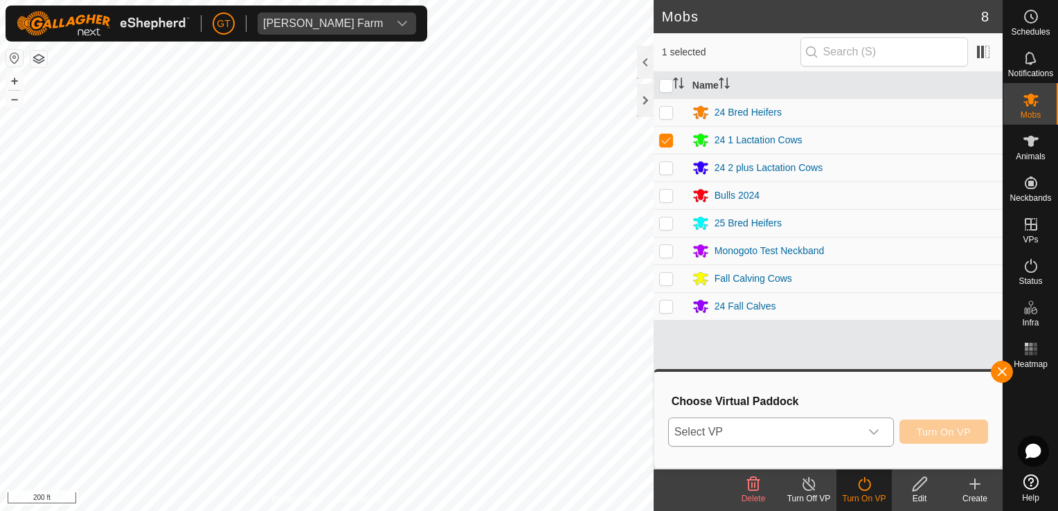
click at [876, 432] on icon "dropdown trigger" at bounding box center [873, 431] width 11 height 11
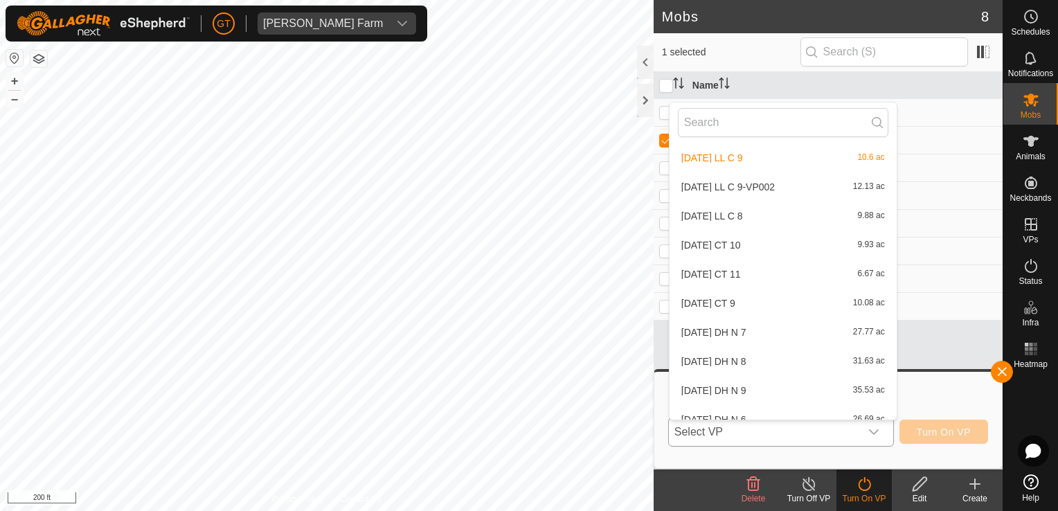
scroll to position [320, 0]
click at [793, 244] on li "[DATE] LL C 9-VP002 12.13 ac" at bounding box center [782, 247] width 227 height 28
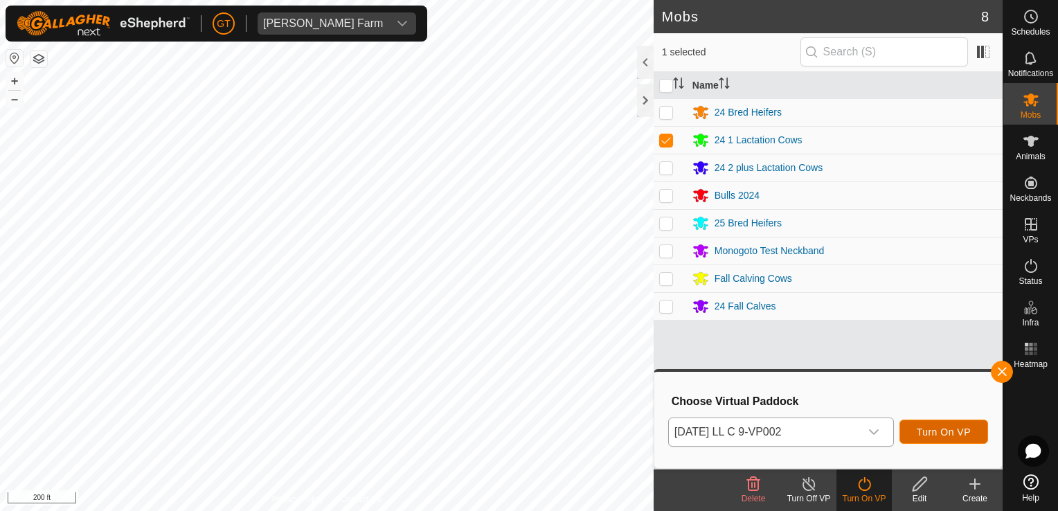
click at [943, 432] on span "Turn On VP" at bounding box center [944, 431] width 54 height 11
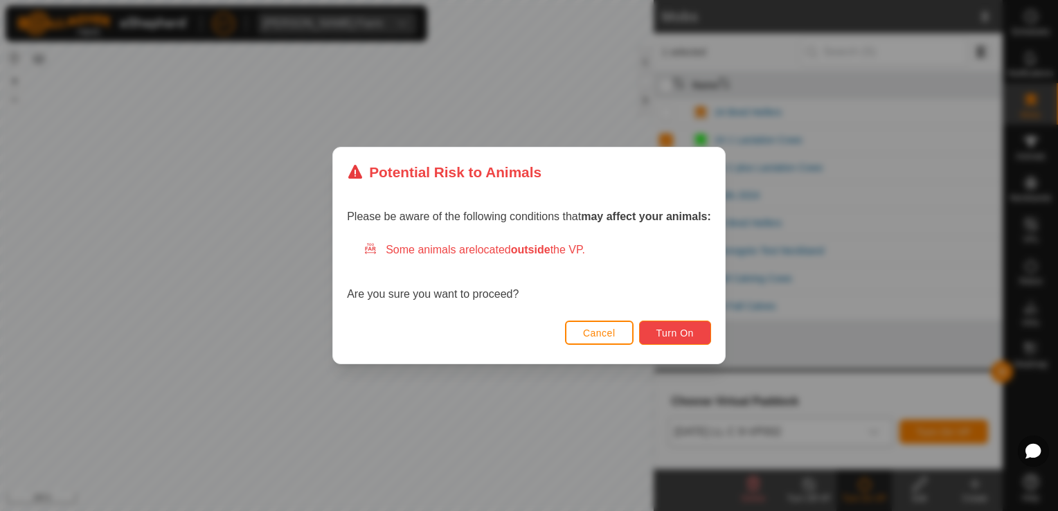
click at [672, 327] on button "Turn On" at bounding box center [675, 333] width 72 height 24
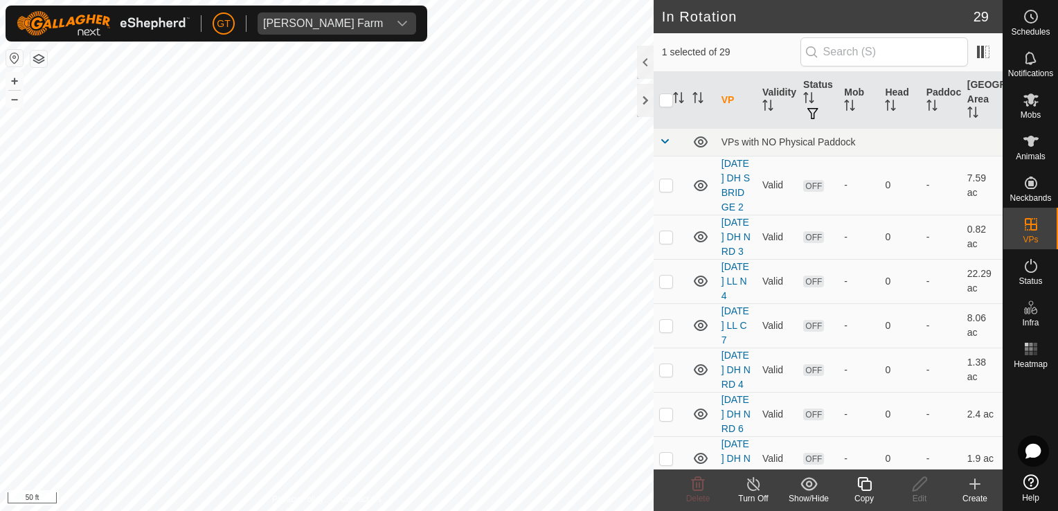
click at [865, 484] on icon at bounding box center [864, 484] width 17 height 17
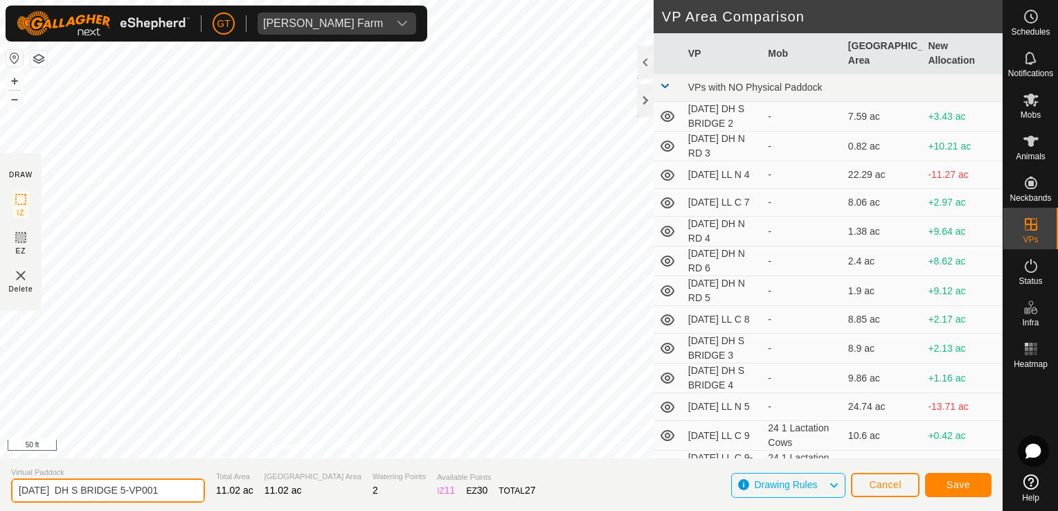
drag, startPoint x: 180, startPoint y: 485, endPoint x: 186, endPoint y: 490, distance: 8.3
click at [186, 490] on input "[DATE] DH S BRIDGE 5-VP001" at bounding box center [108, 490] width 194 height 24
type input "[DATE] DH S BRIDGE 5-VP002"
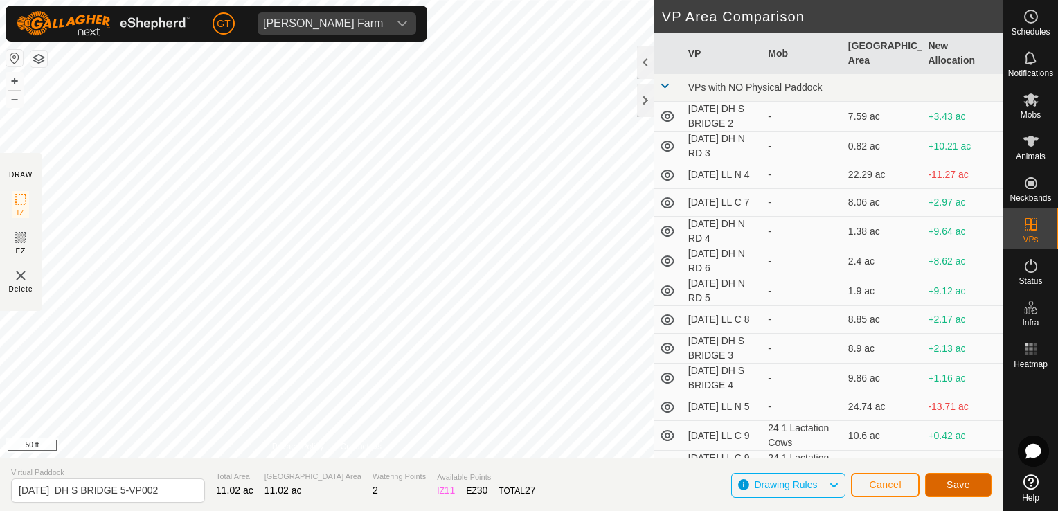
click at [960, 484] on span "Save" at bounding box center [958, 484] width 24 height 11
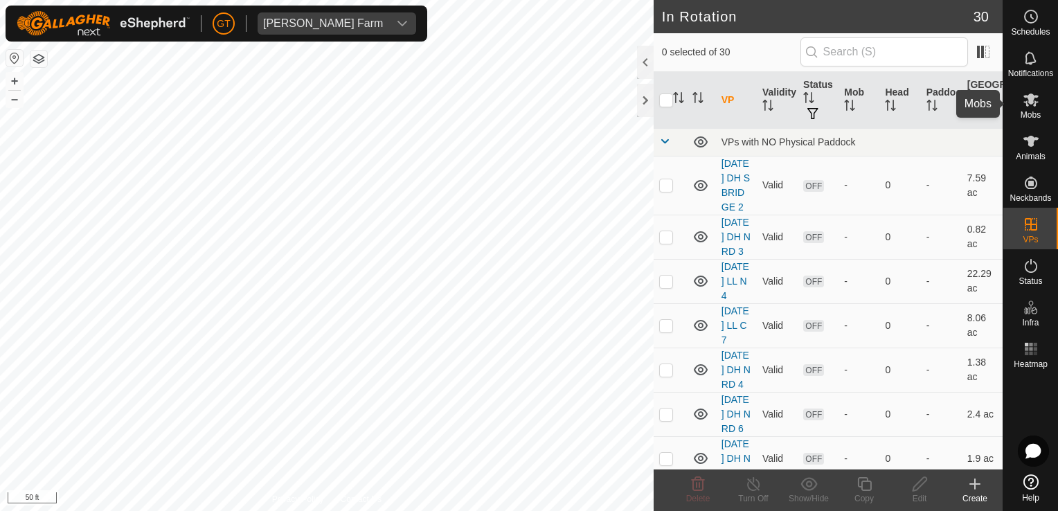
click at [1033, 93] on icon at bounding box center [1031, 99] width 17 height 17
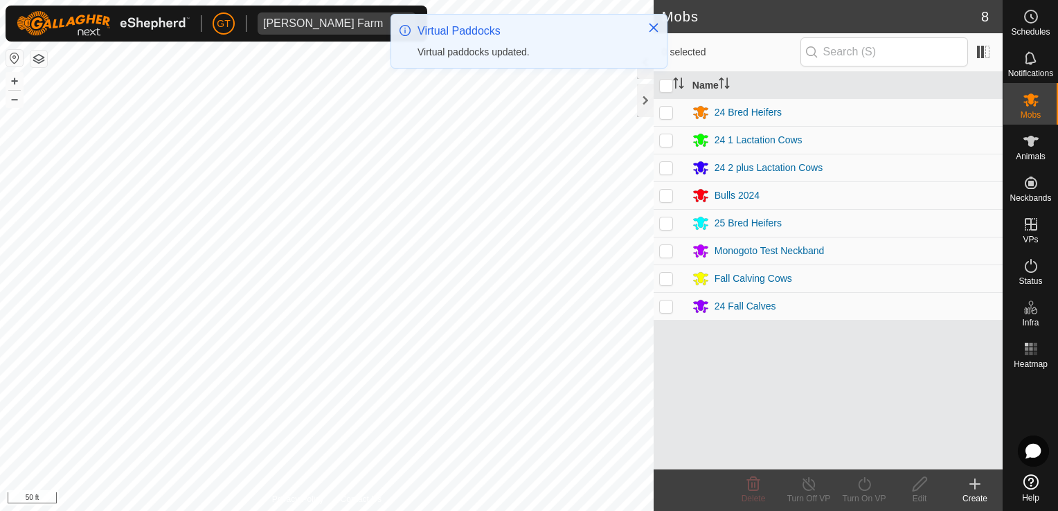
click at [667, 304] on p-checkbox at bounding box center [666, 305] width 14 height 11
checkbox input "true"
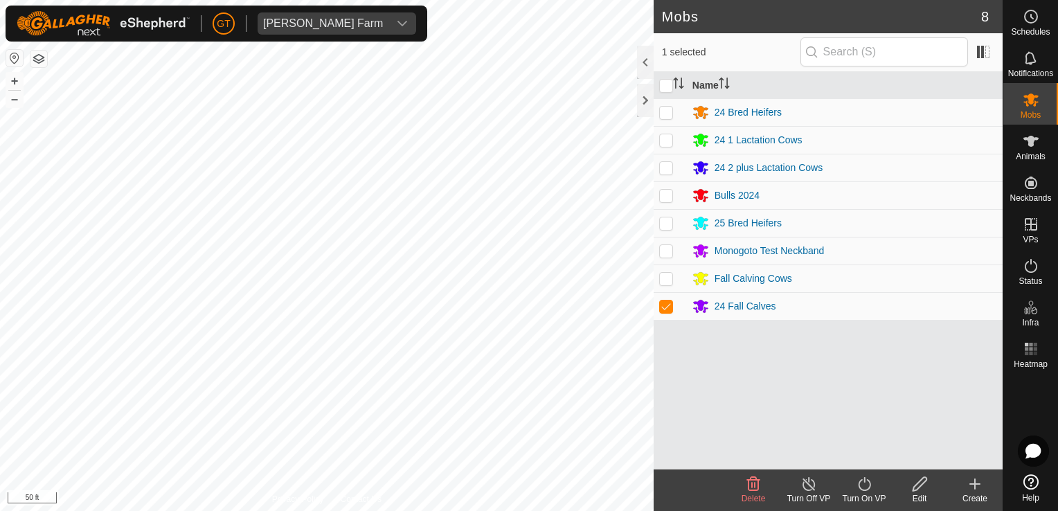
click at [867, 484] on icon at bounding box center [864, 484] width 17 height 17
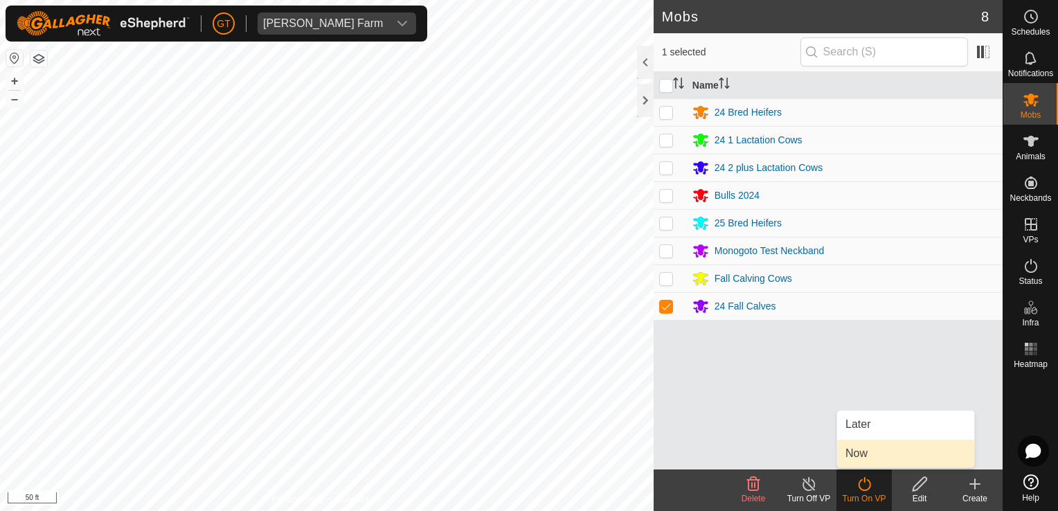
click at [874, 447] on link "Now" at bounding box center [905, 454] width 137 height 28
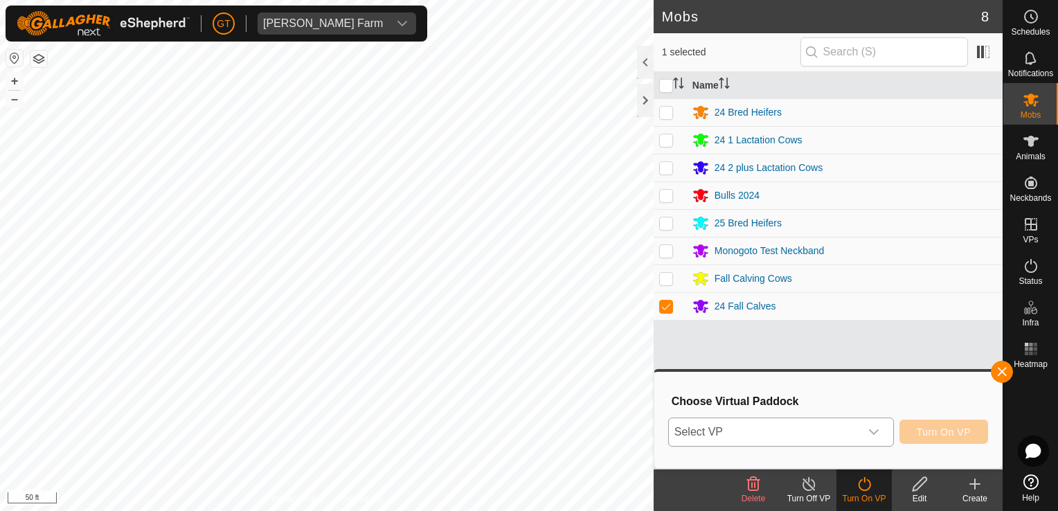
click at [877, 429] on icon "dropdown trigger" at bounding box center [873, 431] width 11 height 11
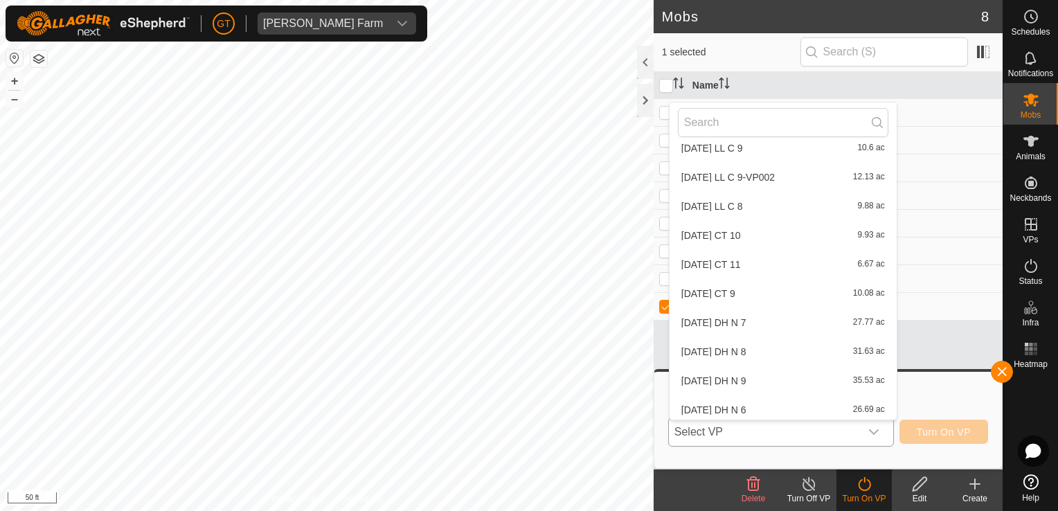
scroll to position [349, 0]
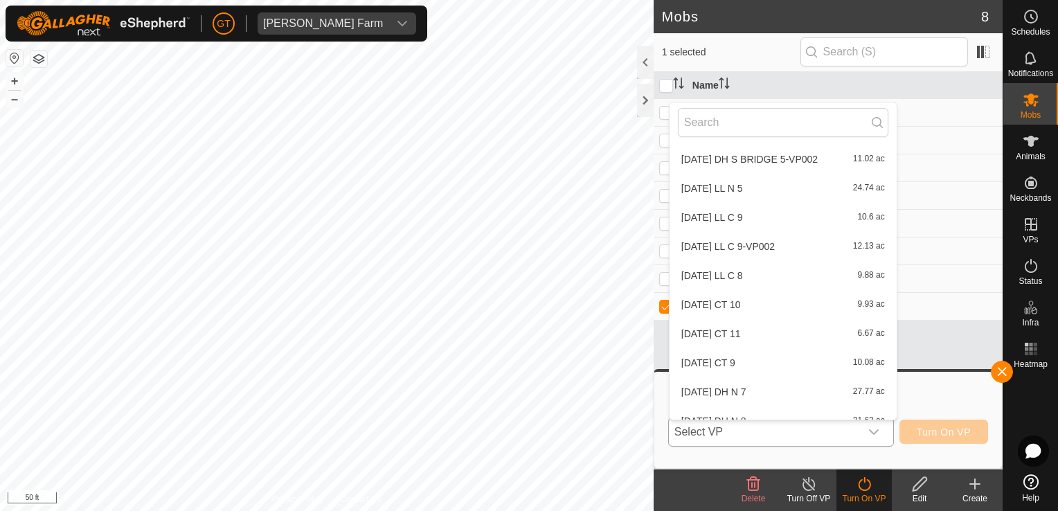
click at [811, 151] on li "[DATE] DH S BRIDGE 5-VP002 11.02 ac" at bounding box center [782, 159] width 227 height 28
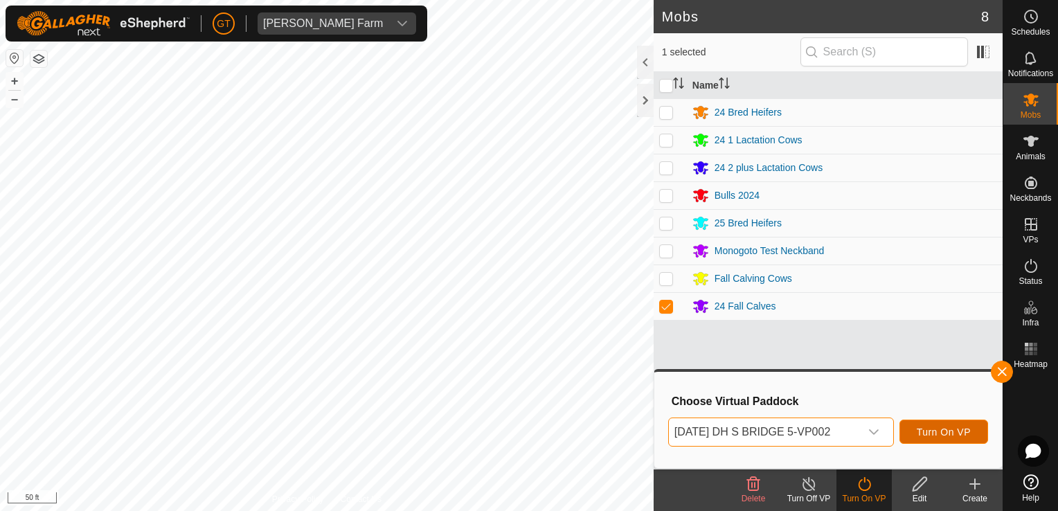
click at [950, 429] on span "Turn On VP" at bounding box center [944, 431] width 54 height 11
